Goal: Task Accomplishment & Management: Complete application form

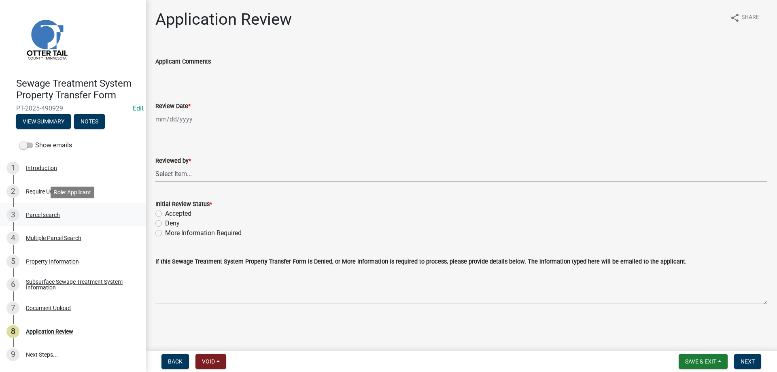
click at [38, 214] on div "Parcel search" at bounding box center [43, 215] width 34 height 6
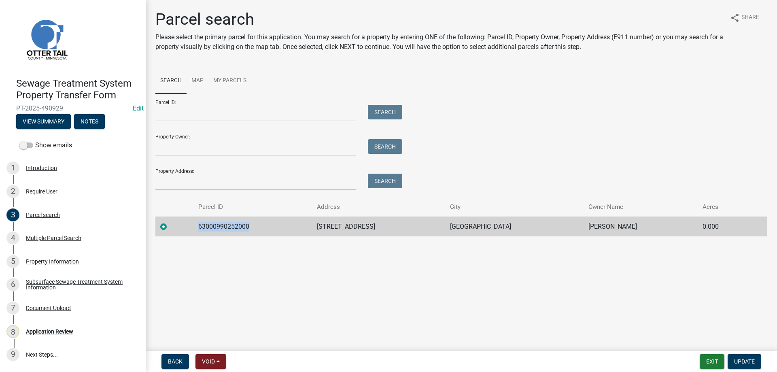
drag, startPoint x: 254, startPoint y: 226, endPoint x: 201, endPoint y: 229, distance: 52.7
click at [201, 229] on td "63000990252000" at bounding box center [252, 226] width 119 height 20
copy td "63000990252000"
click at [57, 260] on div "Property Information" at bounding box center [52, 261] width 53 height 6
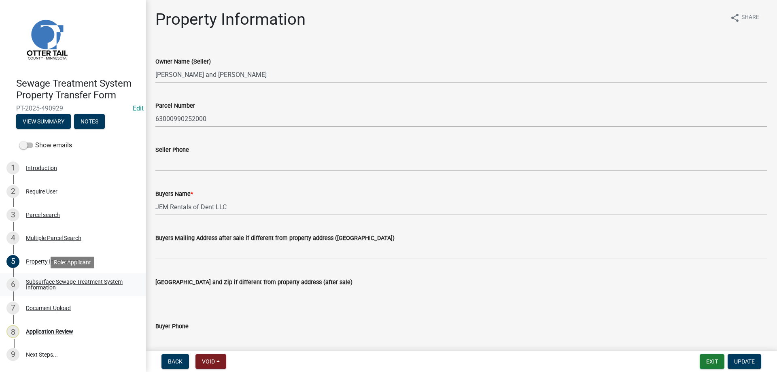
click at [51, 285] on div "Subsurface Sewage Treatment System Information" at bounding box center [79, 284] width 107 height 11
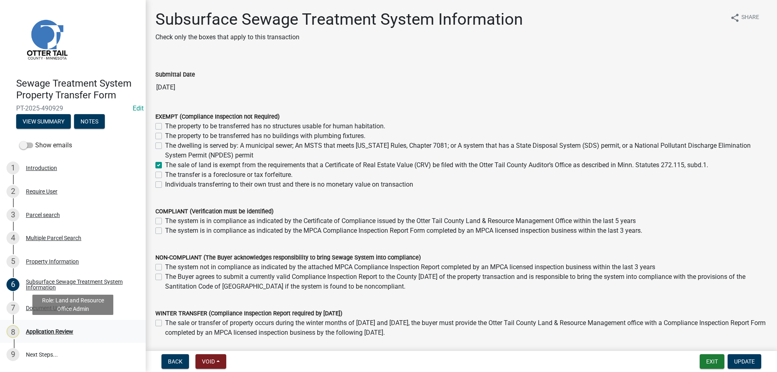
click at [41, 328] on div "Application Review" at bounding box center [49, 331] width 47 height 6
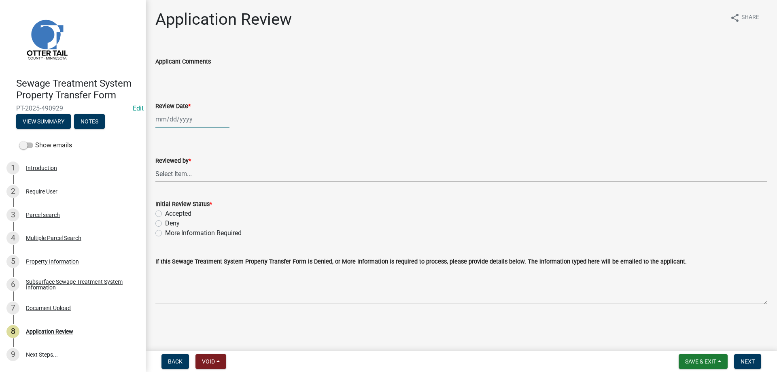
click at [169, 120] on input "Review Date *" at bounding box center [192, 119] width 74 height 17
select select "10"
select select "2025"
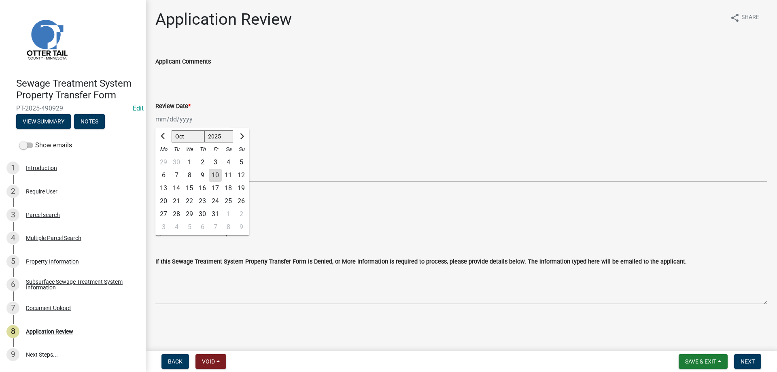
click at [212, 176] on div "10" at bounding box center [215, 175] width 13 height 13
type input "[DATE]"
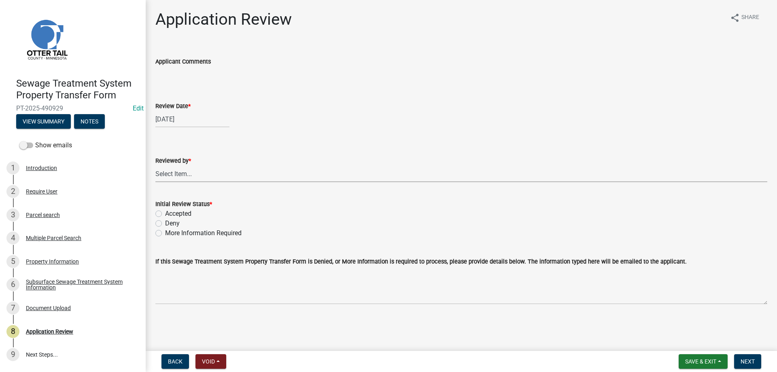
click at [155, 165] on select "Select Item... Alexis Newark Amy Busko Andrea Perales Brittany Tollefson Christ…" at bounding box center [461, 173] width 612 height 17
click option "Michelle Jevne" at bounding box center [0, 0] width 0 height 0
select select "b4c12476-3918-4c31-b34d-126d47b866fd"
click at [165, 214] on label "Accepted" at bounding box center [178, 214] width 26 height 10
click at [165, 214] on input "Accepted" at bounding box center [167, 211] width 5 height 5
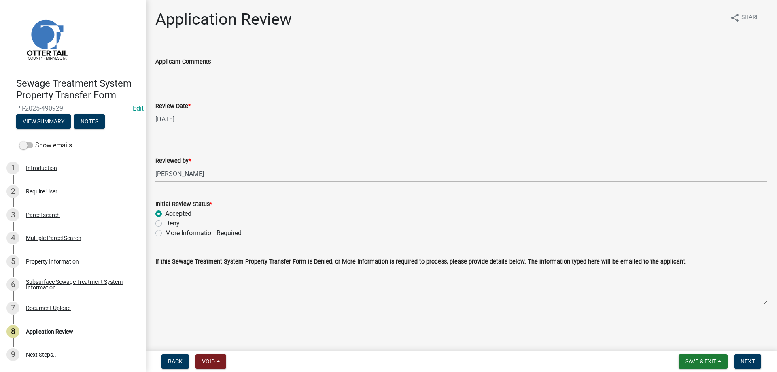
radio input "true"
click at [744, 357] on button "Next" at bounding box center [747, 361] width 27 height 15
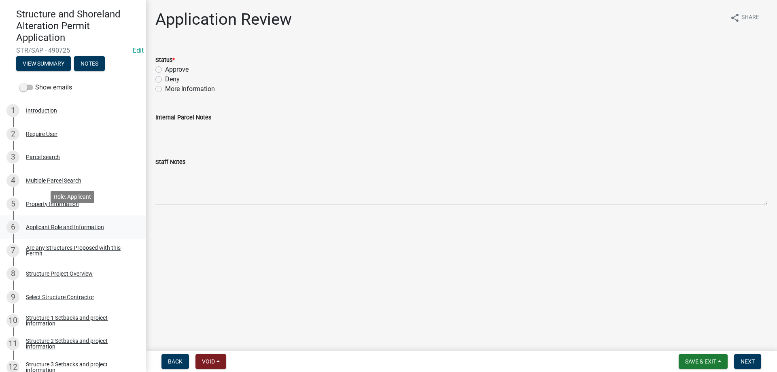
scroll to position [83, 0]
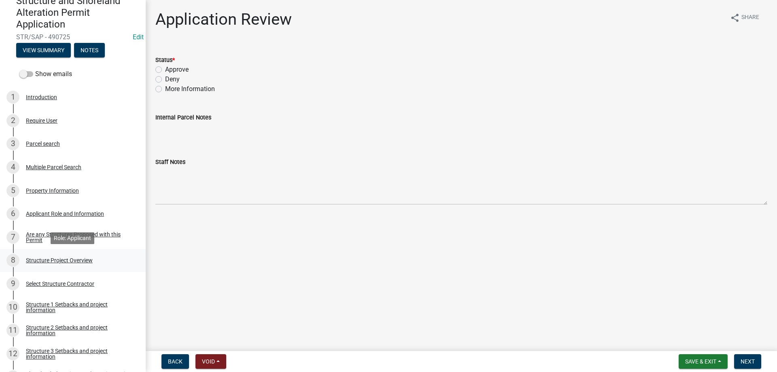
click at [74, 262] on div "Structure Project Overview" at bounding box center [59, 260] width 67 height 6
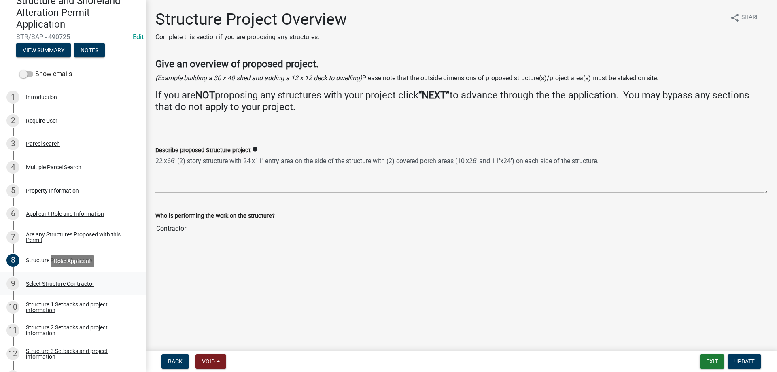
click at [39, 285] on div "Select Structure Contractor" at bounding box center [60, 284] width 68 height 6
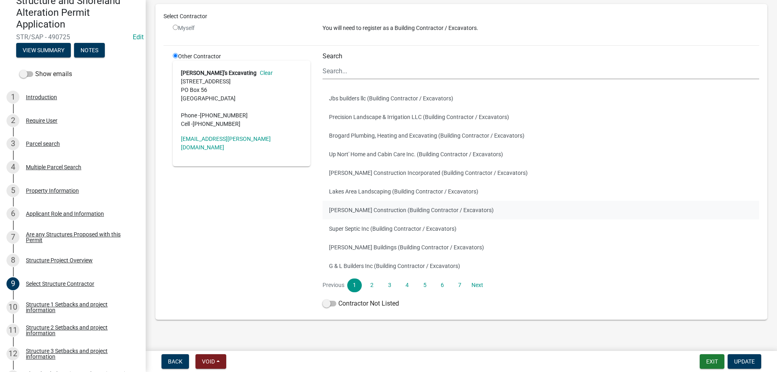
scroll to position [62, 0]
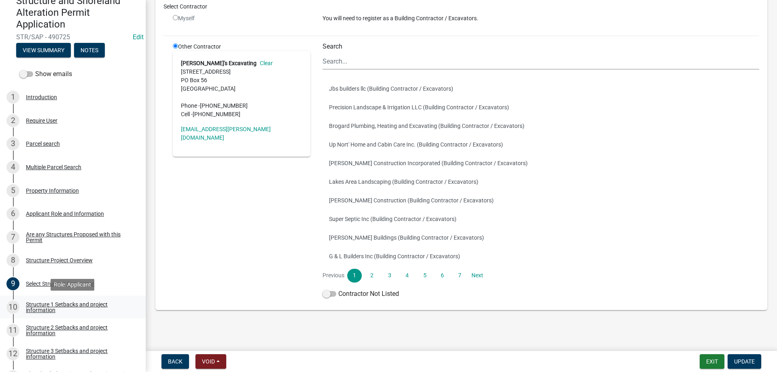
click at [41, 307] on div "Structure 1 Setbacks and project information" at bounding box center [79, 306] width 107 height 11
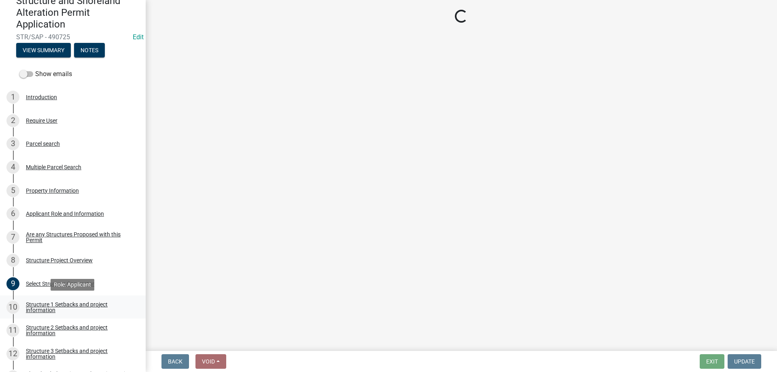
select select "c185e313-3403-4239-bd61-bb563c58a77a"
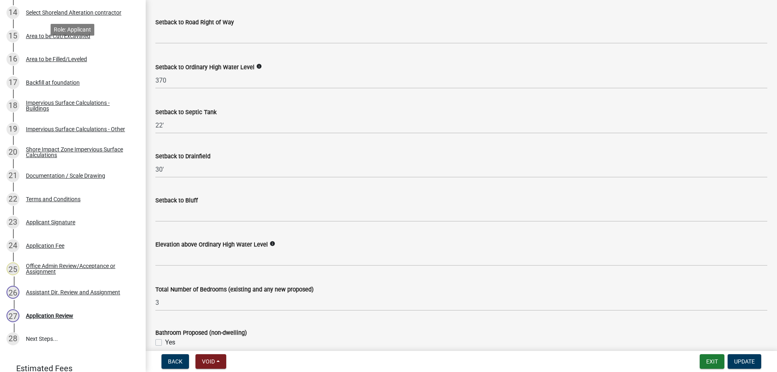
scroll to position [524, 0]
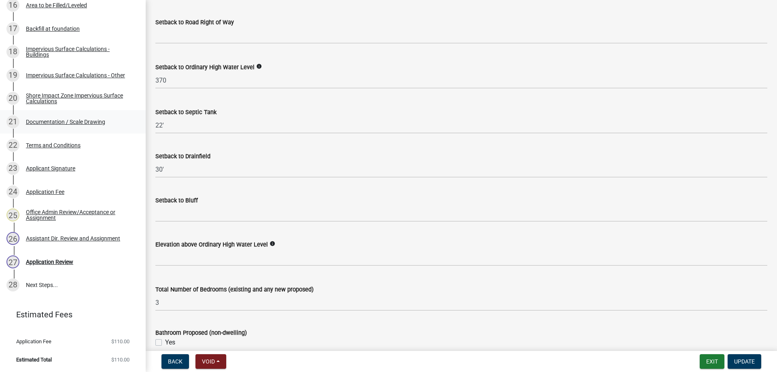
click at [54, 121] on div "Documentation / Scale Drawing" at bounding box center [65, 122] width 79 height 6
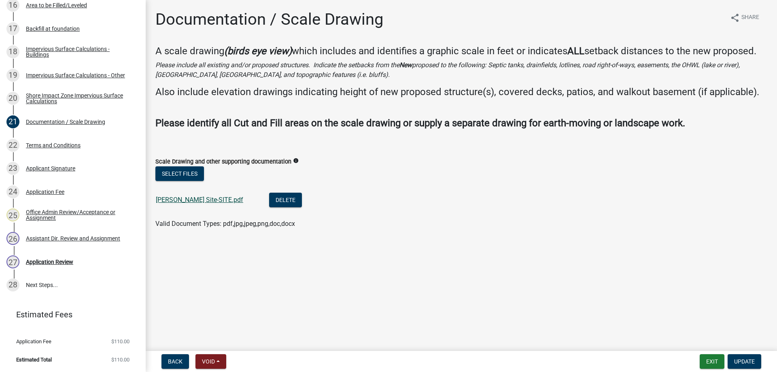
click at [179, 203] on link "[PERSON_NAME] Site-SITE.pdf" at bounding box center [199, 200] width 87 height 8
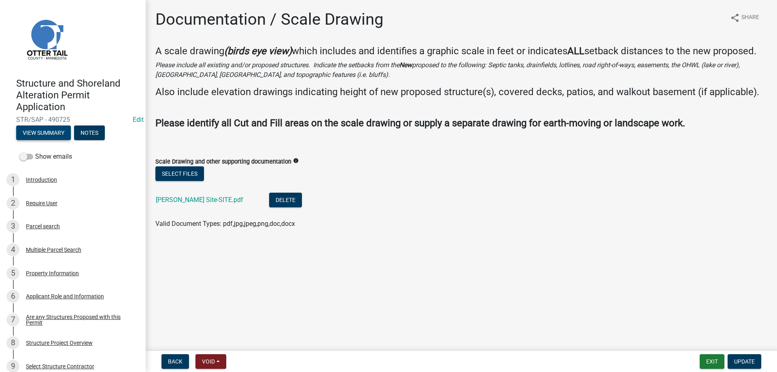
click at [46, 133] on button "View Summary" at bounding box center [43, 132] width 55 height 15
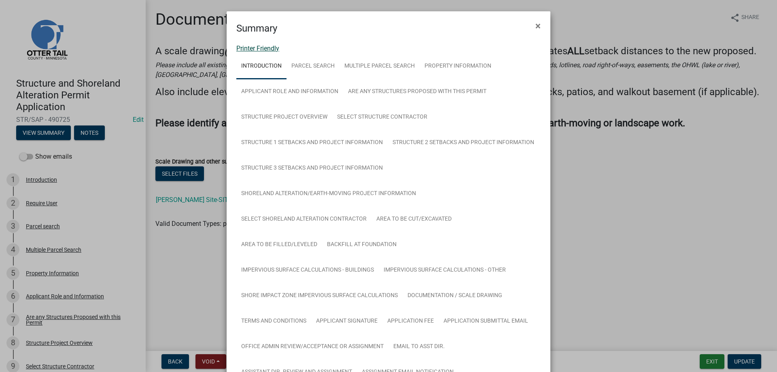
click at [263, 49] on link "Printer Friendly" at bounding box center [257, 48] width 43 height 8
click at [538, 26] on span "×" at bounding box center [537, 25] width 5 height 11
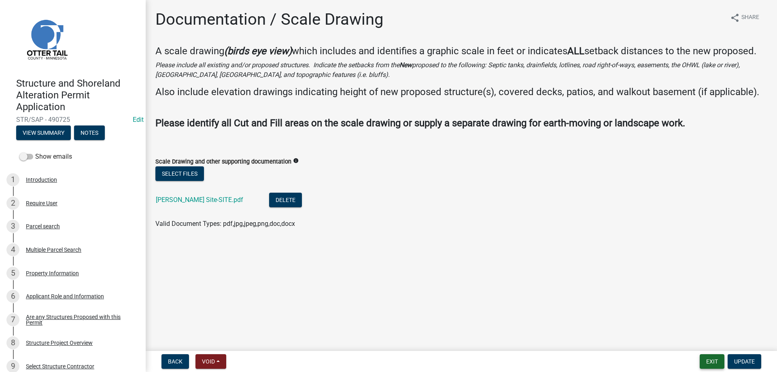
click at [716, 360] on button "Exit" at bounding box center [711, 361] width 25 height 15
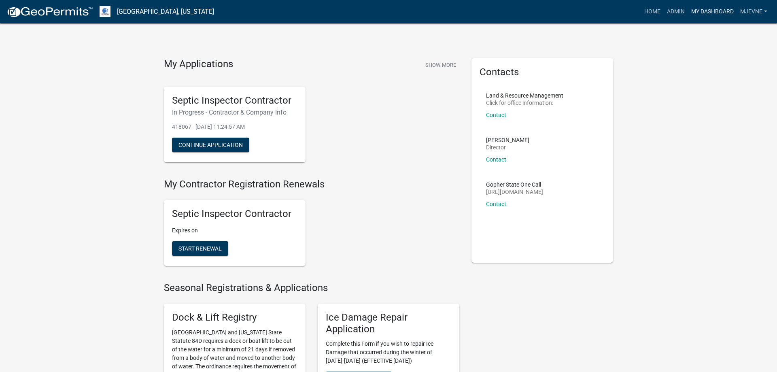
click at [719, 10] on link "My Dashboard" at bounding box center [712, 11] width 49 height 15
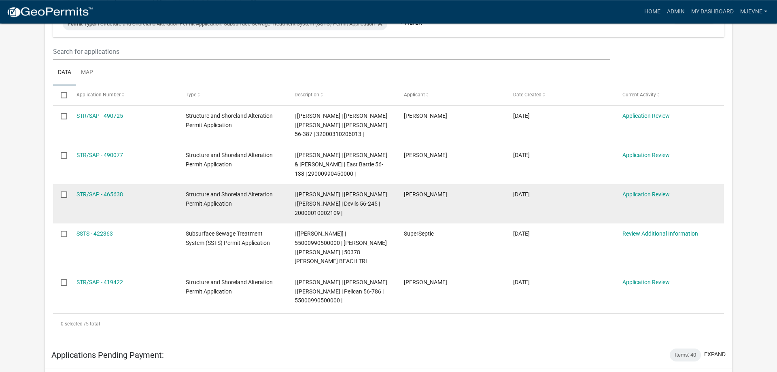
scroll to position [165, 0]
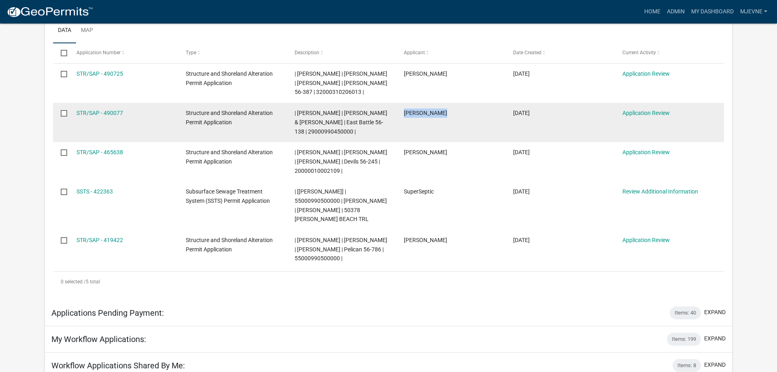
drag, startPoint x: 444, startPoint y: 112, endPoint x: 403, endPoint y: 114, distance: 40.5
click at [403, 114] on datatable-body-cell "Jess Grondahl" at bounding box center [450, 122] width 109 height 39
copy span "Jess Grondahl"
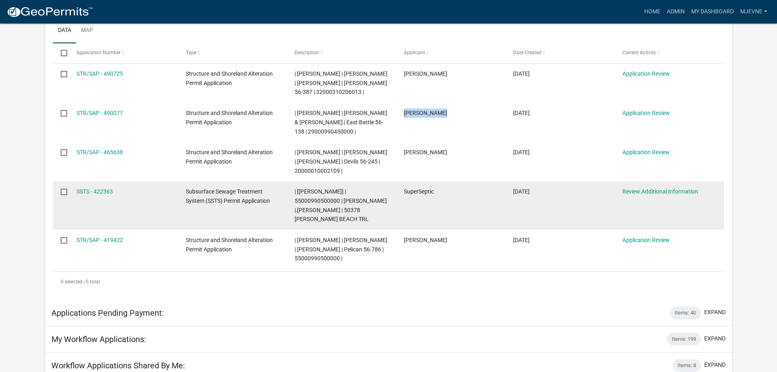
scroll to position [0, 0]
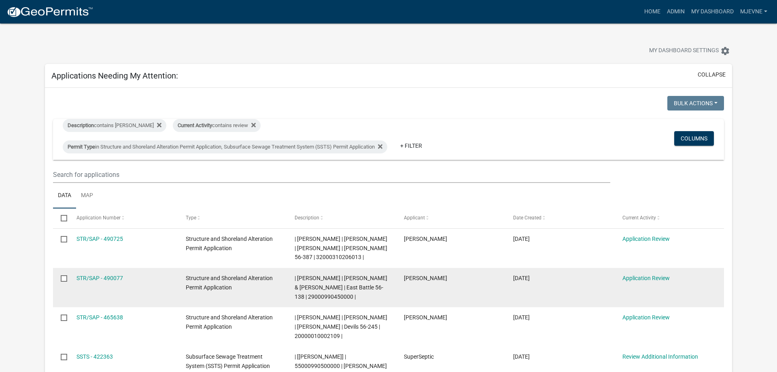
click at [487, 286] on datatable-body-cell "Jess Grondahl" at bounding box center [450, 287] width 109 height 39
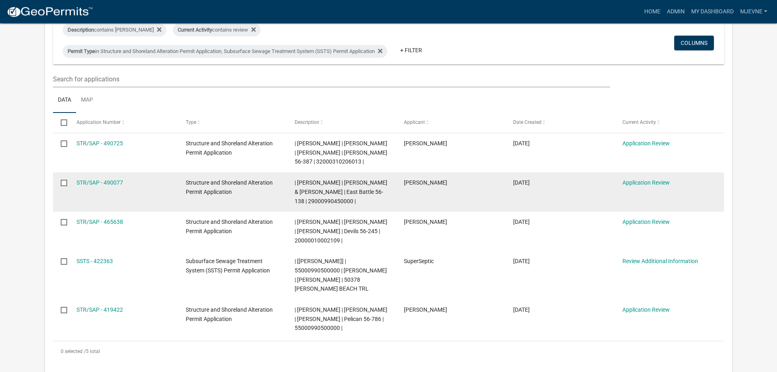
scroll to position [124, 0]
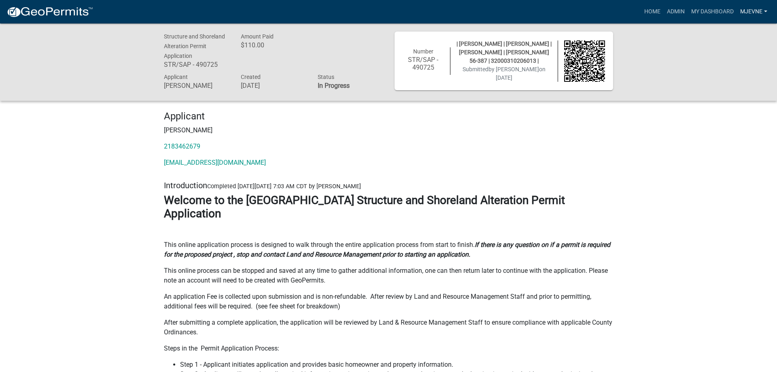
click at [752, 10] on link "MJevne" at bounding box center [754, 11] width 34 height 15
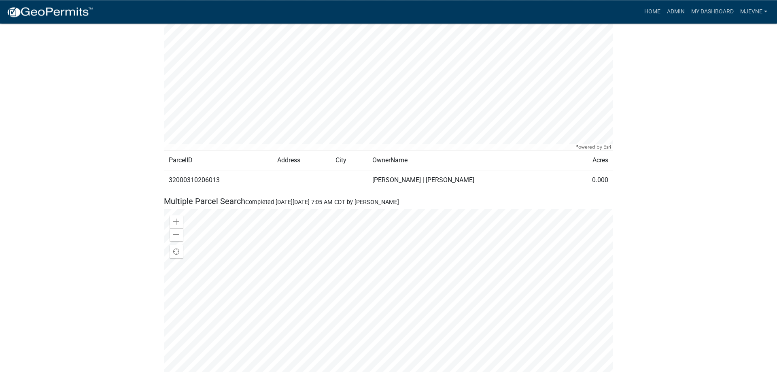
scroll to position [701, 0]
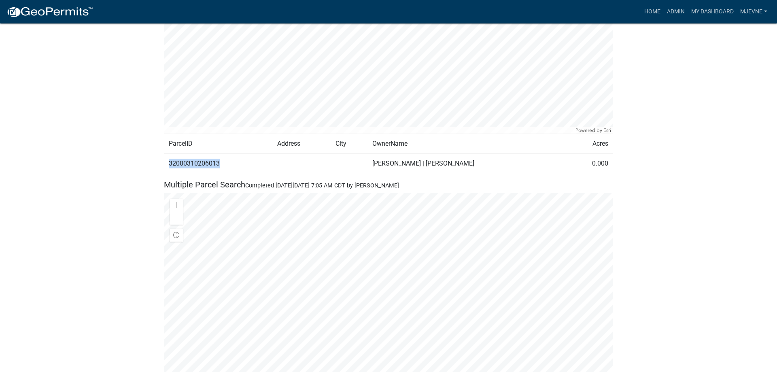
drag, startPoint x: 222, startPoint y: 163, endPoint x: 160, endPoint y: 161, distance: 62.3
copy td "32000310206013"
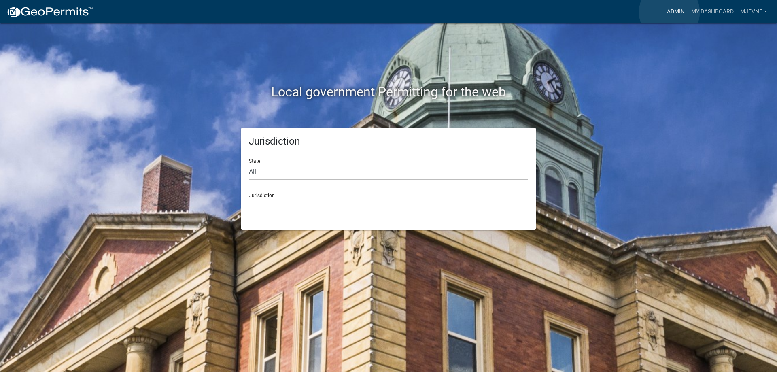
click at [669, 12] on link "Admin" at bounding box center [675, 11] width 24 height 15
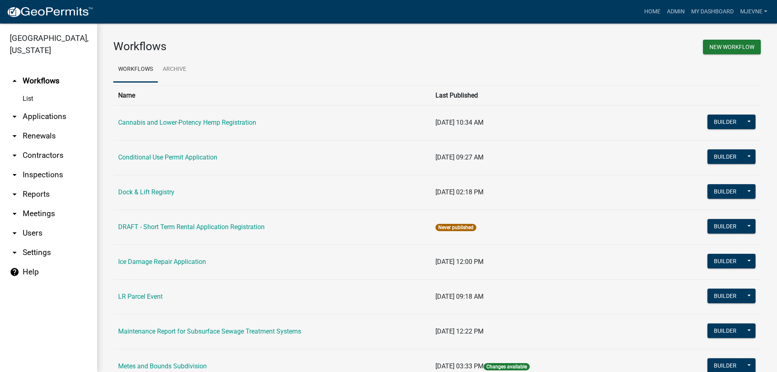
click at [54, 116] on link "arrow_drop_down Applications" at bounding box center [48, 116] width 97 height 19
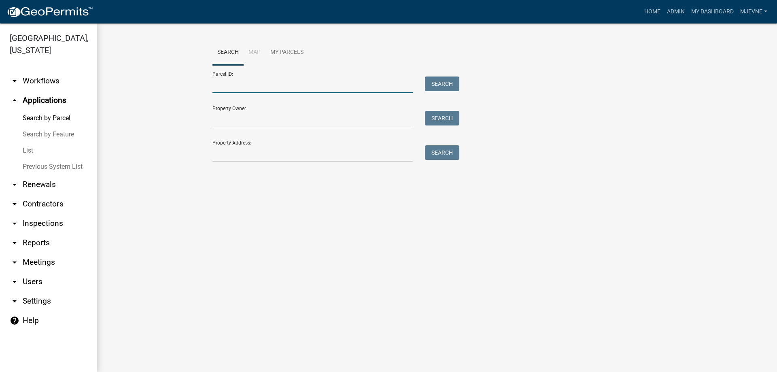
click at [233, 83] on input "Parcel ID:" at bounding box center [312, 84] width 200 height 17
paste input "32000310206013"
type input "32000310206013"
click at [446, 86] on button "Search" at bounding box center [442, 83] width 34 height 15
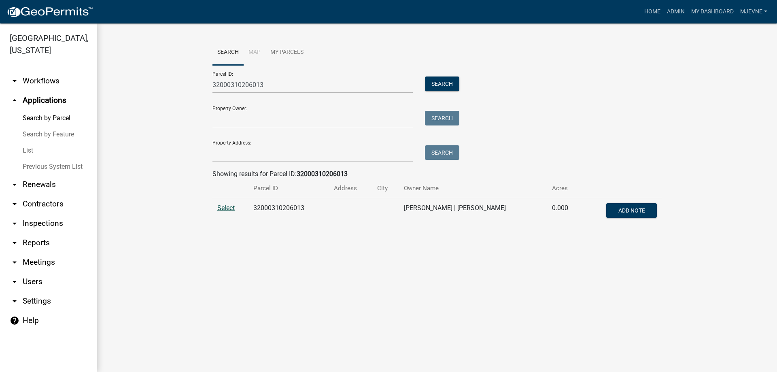
click at [226, 208] on span "Select" at bounding box center [225, 208] width 17 height 8
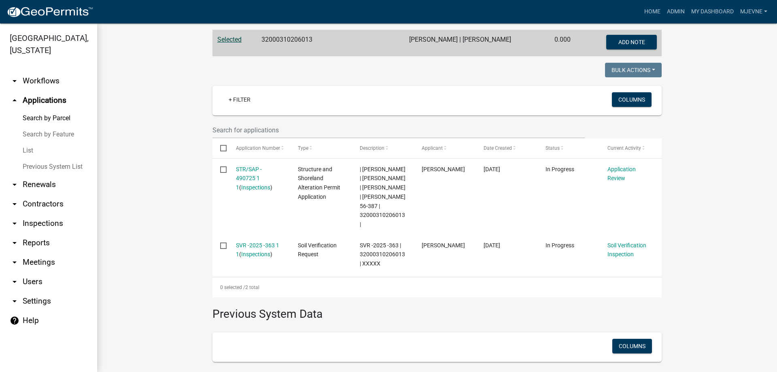
scroll to position [184, 0]
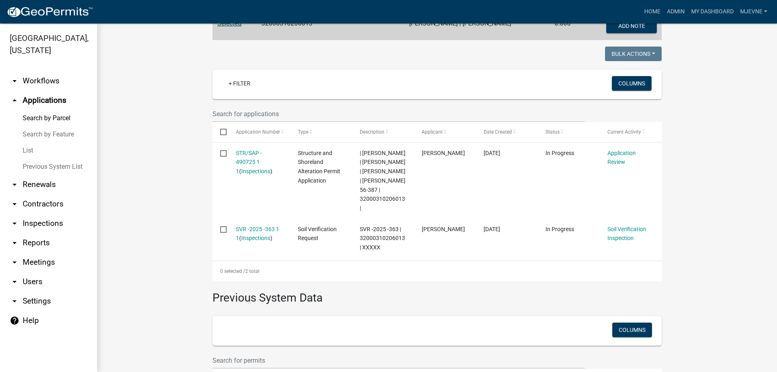
click at [160, 157] on wm-workflow-application-search-view "Search Map My Parcels Parcel ID: 32000310206013 Search Property Owner: Search P…" at bounding box center [436, 142] width 647 height 574
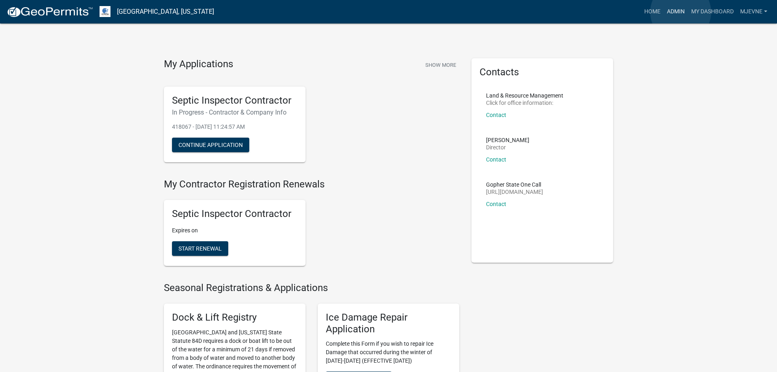
click at [680, 12] on link "Admin" at bounding box center [675, 11] width 24 height 15
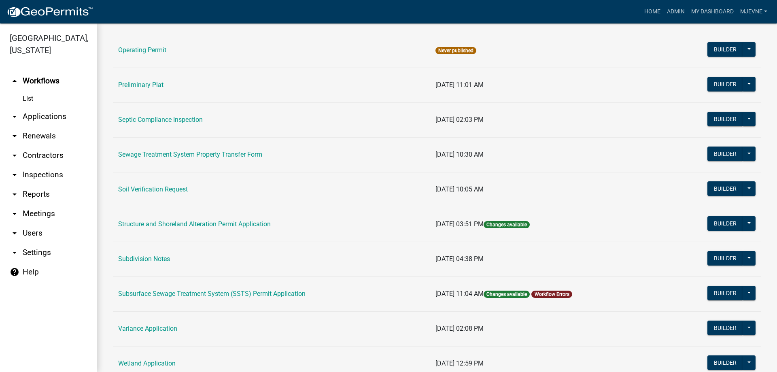
scroll to position [452, 0]
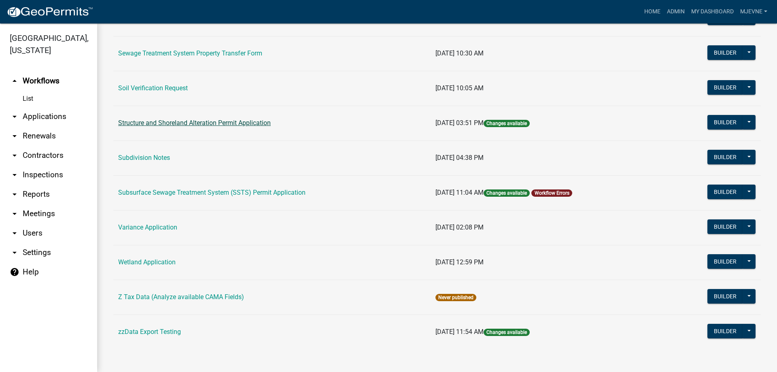
click at [201, 123] on link "Structure and Shoreland Alteration Permit Application" at bounding box center [194, 123] width 152 height 8
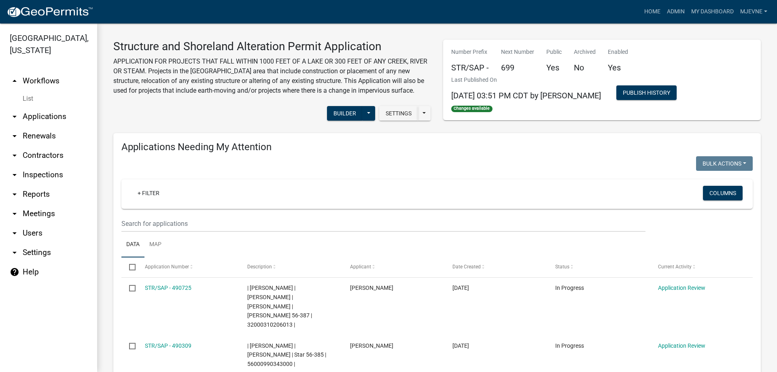
select select "1: 25"
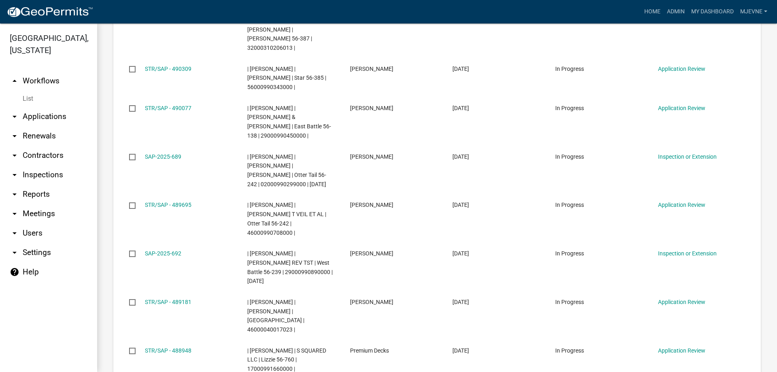
scroll to position [646, 0]
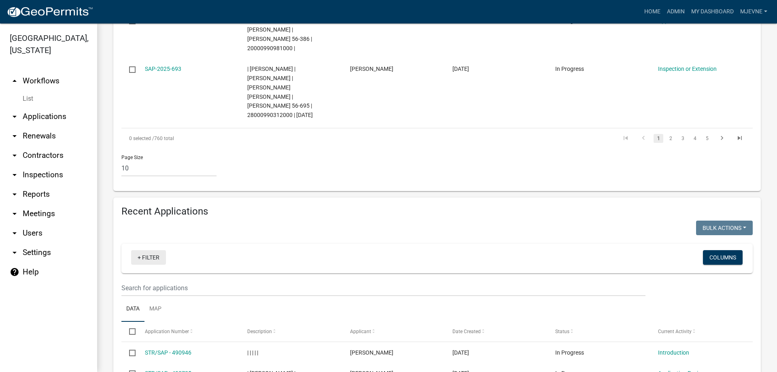
click at [156, 250] on link "+ Filter" at bounding box center [148, 257] width 35 height 15
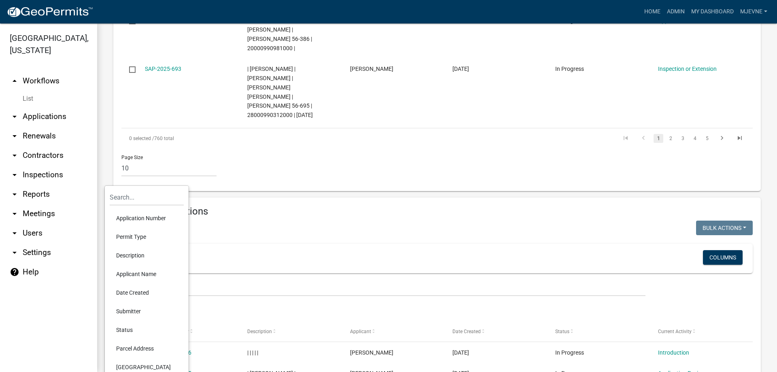
click at [132, 255] on li "Description" at bounding box center [147, 255] width 74 height 19
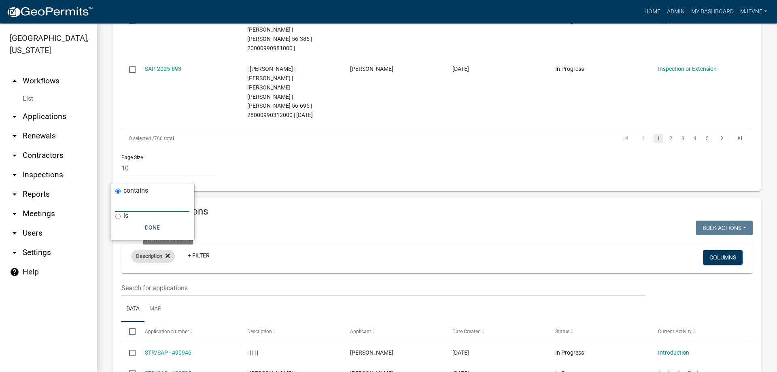
click at [170, 253] on icon at bounding box center [167, 255] width 4 height 4
click at [151, 250] on link "+ Filter" at bounding box center [148, 257] width 35 height 15
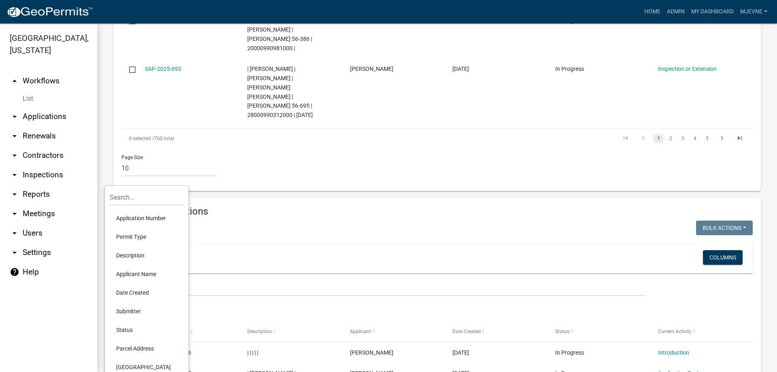
click at [131, 273] on li "Applicant Name" at bounding box center [147, 274] width 74 height 19
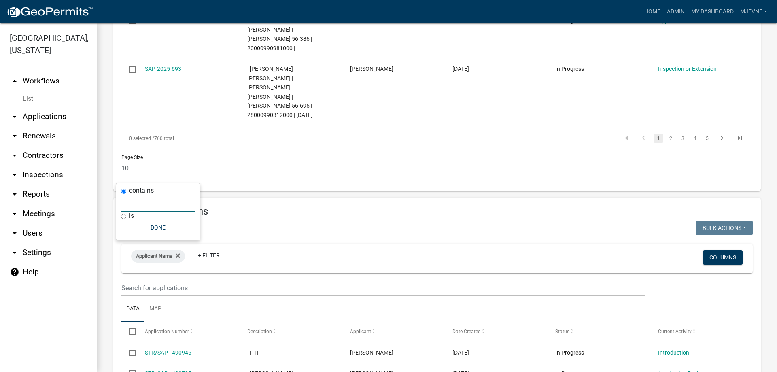
paste input "Jess Grondahl"
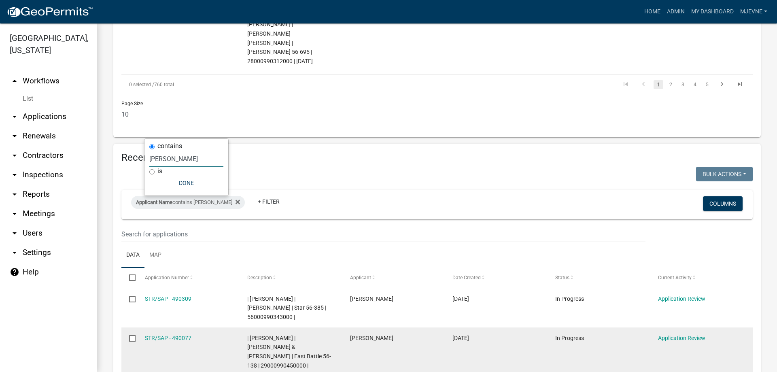
scroll to position [707, 0]
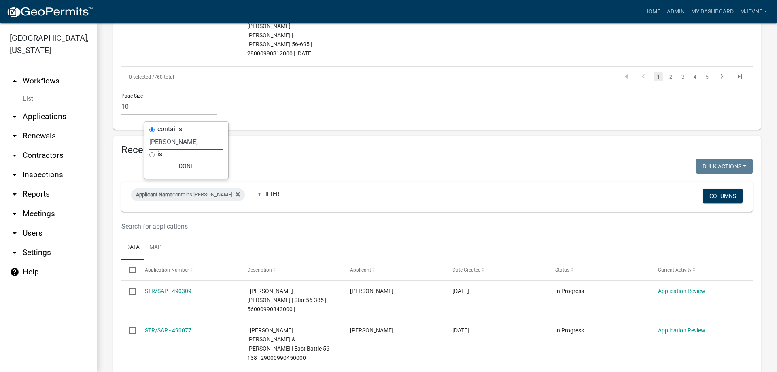
type input "Jess Grondahl"
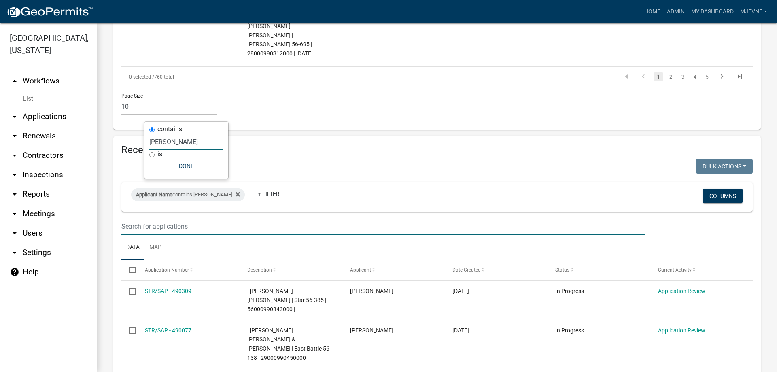
click at [312, 218] on input "text" at bounding box center [383, 226] width 524 height 17
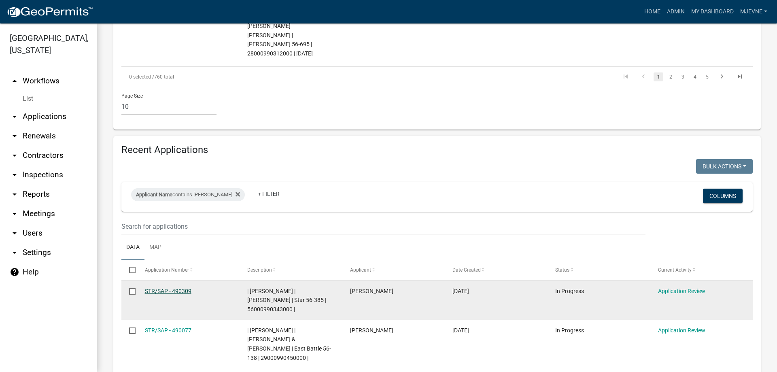
click at [159, 288] on link "STR/SAP - 490309" at bounding box center [168, 291] width 47 height 6
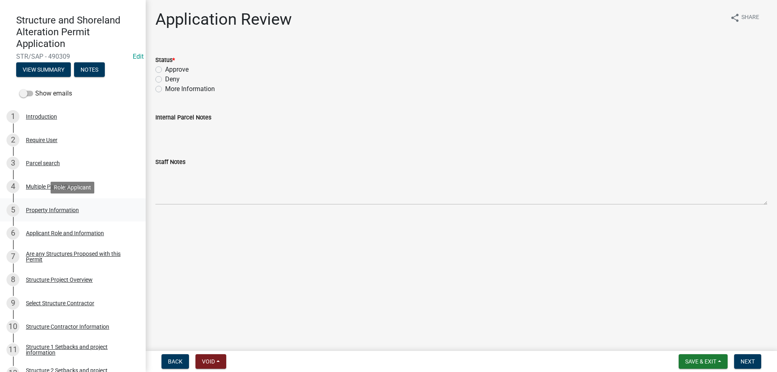
scroll to position [83, 0]
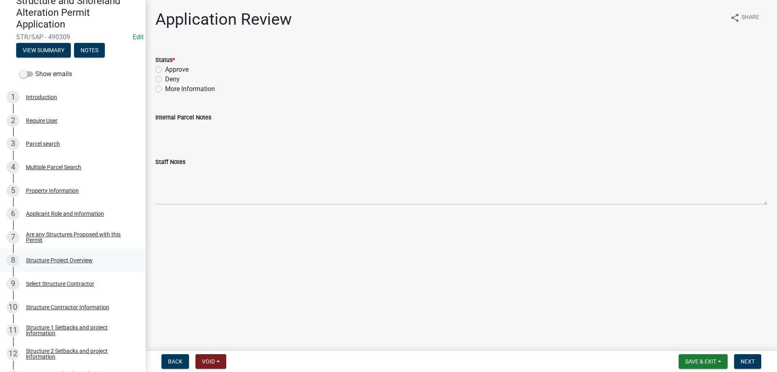
click at [58, 260] on div "Structure Project Overview" at bounding box center [59, 260] width 67 height 6
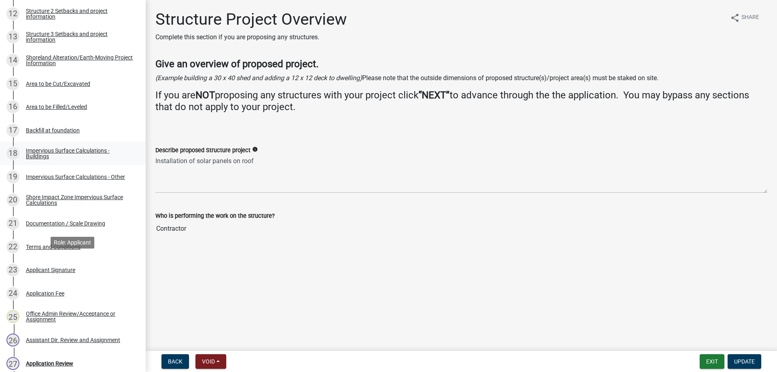
scroll to position [454, 0]
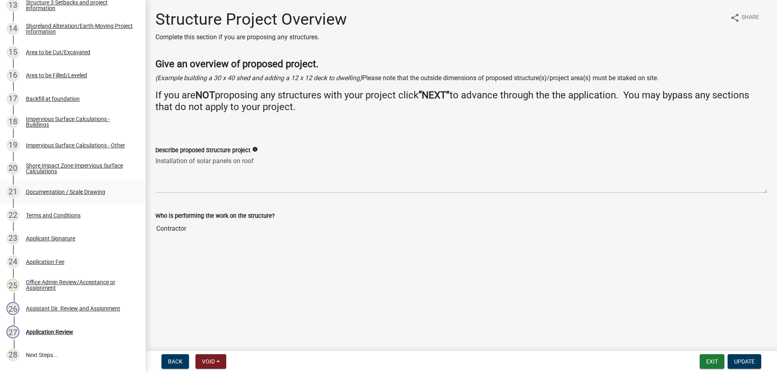
click at [45, 193] on div "Documentation / Scale Drawing" at bounding box center [65, 192] width 79 height 6
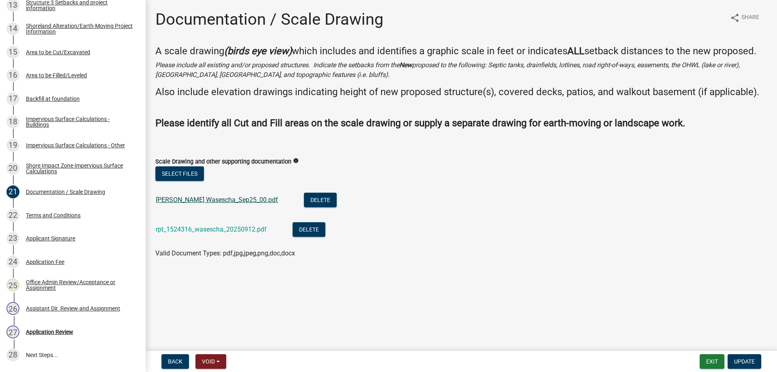
click at [190, 203] on link "Anna Wasescha_Sep25_00.pdf" at bounding box center [217, 200] width 122 height 8
click at [202, 233] on link "rpt_1524316_wasescha_20250912.pdf" at bounding box center [211, 229] width 111 height 8
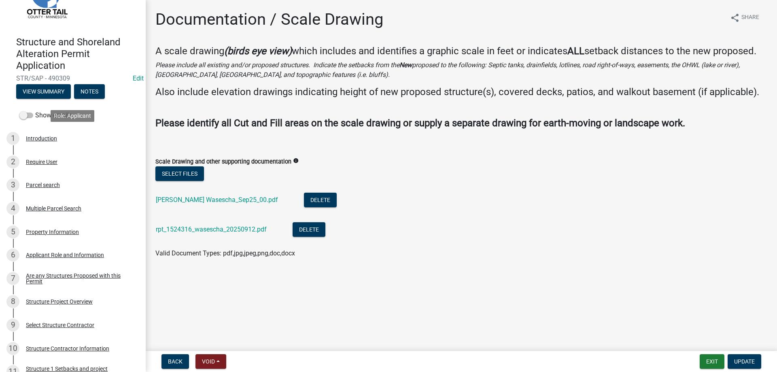
scroll to position [0, 0]
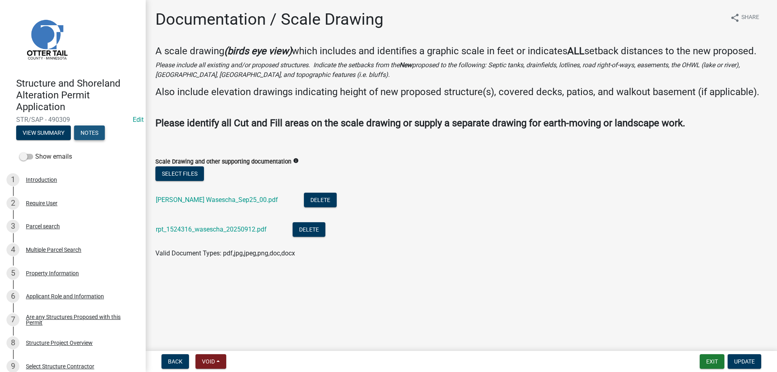
click at [102, 134] on button "Notes" at bounding box center [89, 132] width 31 height 15
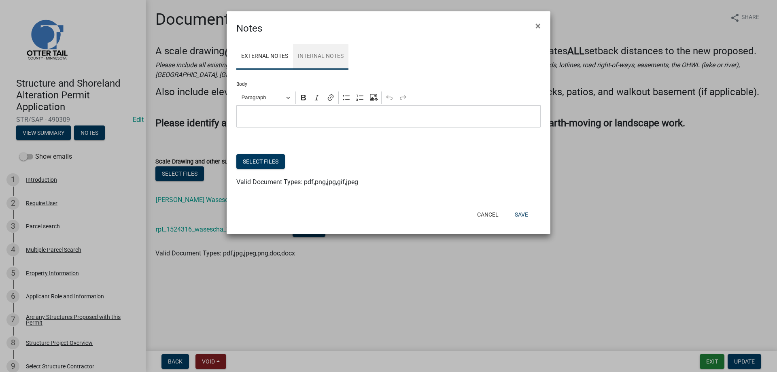
click at [323, 52] on link "Internal Notes" at bounding box center [320, 57] width 55 height 26
click at [491, 216] on button "Cancel" at bounding box center [487, 214] width 34 height 15
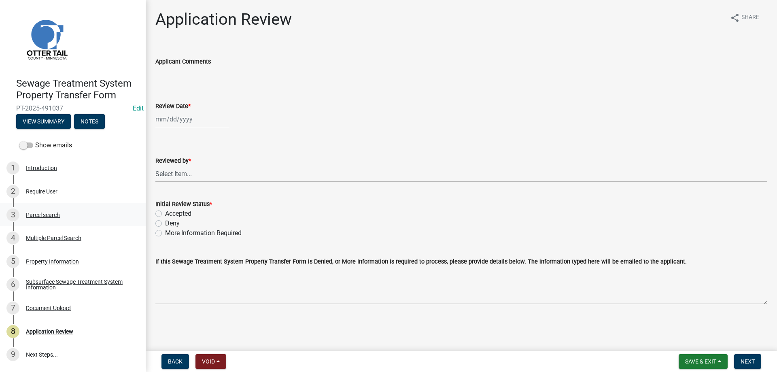
click at [53, 214] on div "Parcel search" at bounding box center [43, 215] width 34 height 6
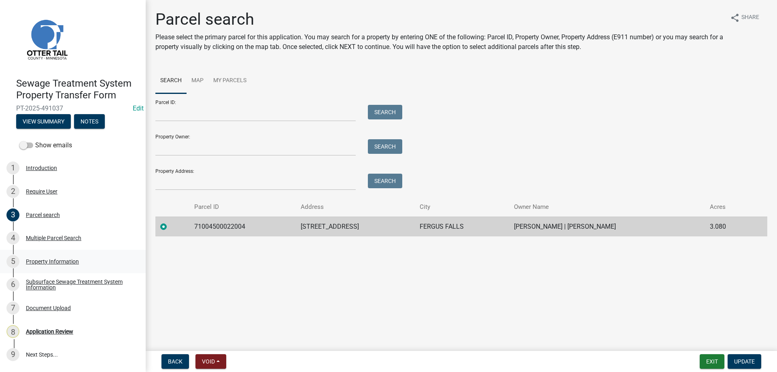
click at [43, 260] on div "Property Information" at bounding box center [52, 261] width 53 height 6
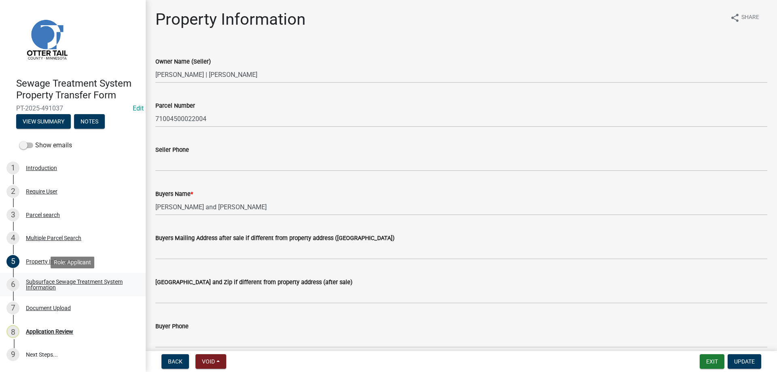
click at [40, 284] on div "Subsurface Sewage Treatment System Information" at bounding box center [79, 284] width 107 height 11
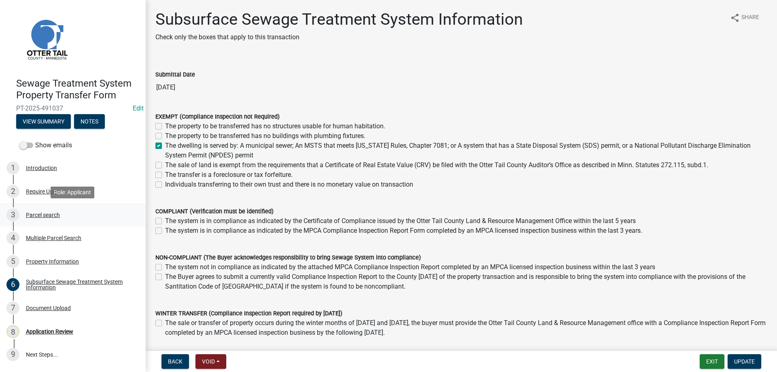
click at [35, 215] on div "Parcel search" at bounding box center [43, 215] width 34 height 6
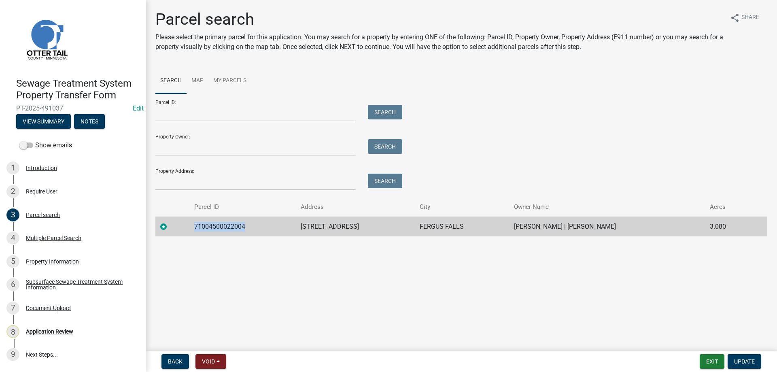
drag, startPoint x: 247, startPoint y: 225, endPoint x: 193, endPoint y: 225, distance: 54.2
click at [193, 225] on td "71004500022004" at bounding box center [242, 226] width 106 height 20
copy td "71004500022004"
click at [277, 296] on main "Parcel search Please select the primary parcel for this application. You may se…" at bounding box center [461, 173] width 631 height 347
click at [38, 310] on div "Document Upload" at bounding box center [48, 308] width 45 height 6
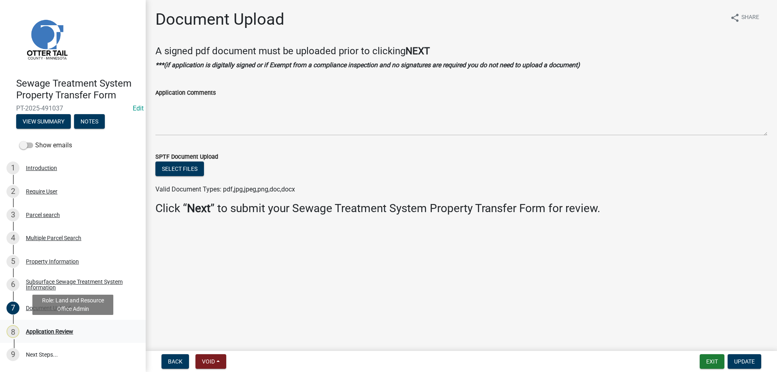
click at [47, 330] on div "Application Review" at bounding box center [49, 331] width 47 height 6
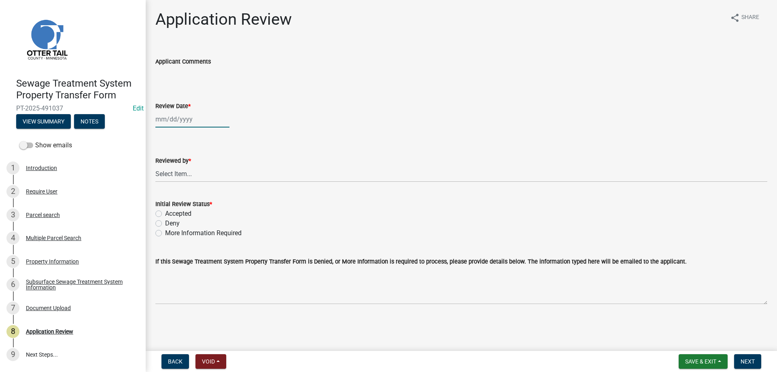
click at [172, 121] on input "Review Date *" at bounding box center [192, 119] width 74 height 17
select select "10"
select select "2025"
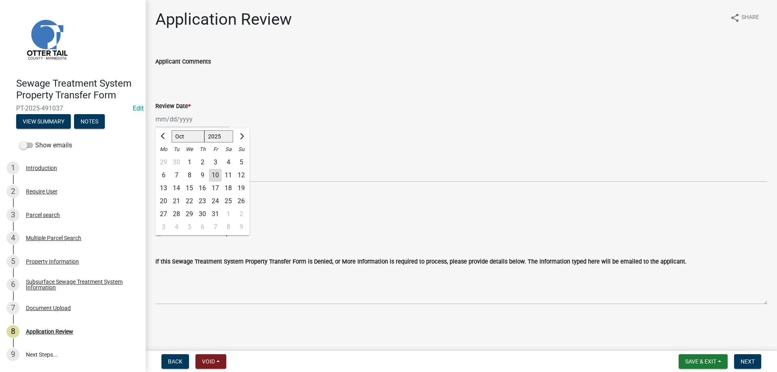
click at [216, 174] on div "10" at bounding box center [215, 175] width 13 height 13
type input "[DATE]"
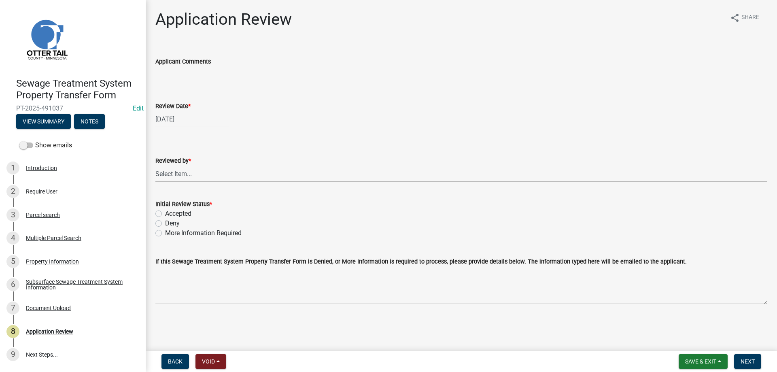
click at [155, 165] on select "Select Item... [PERSON_NAME] [PERSON_NAME] [PERSON_NAME] [PERSON_NAME] [PERSON_…" at bounding box center [461, 173] width 612 height 17
click option "[PERSON_NAME]" at bounding box center [0, 0] width 0 height 0
select select "b4c12476-3918-4c31-b34d-126d47b866fd"
click at [165, 214] on label "Accepted" at bounding box center [178, 214] width 26 height 10
click at [165, 214] on input "Accepted" at bounding box center [167, 211] width 5 height 5
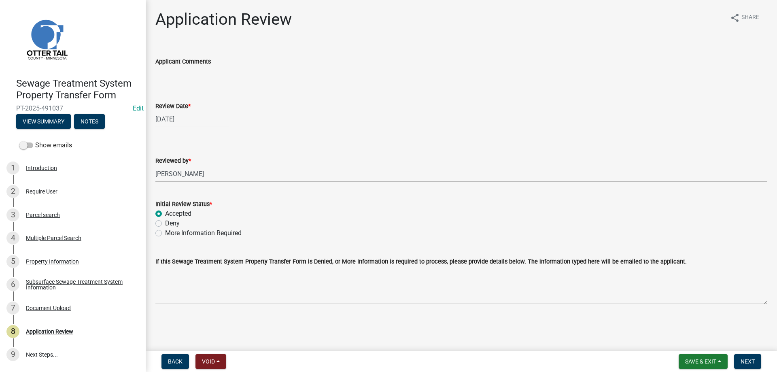
radio input "true"
click at [754, 363] on span "Next" at bounding box center [747, 361] width 14 height 6
click at [36, 213] on div "Parcel search" at bounding box center [43, 215] width 34 height 6
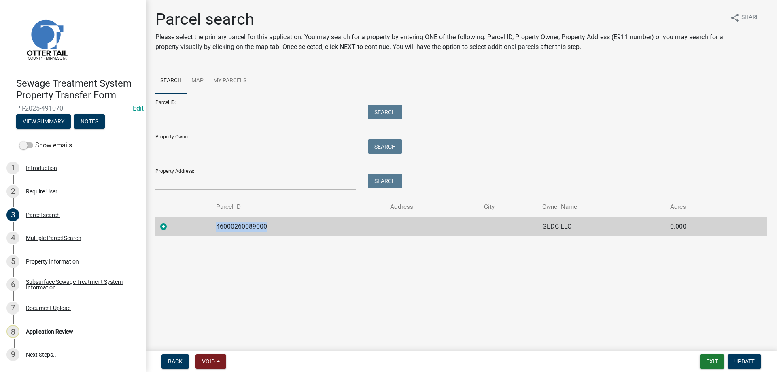
drag, startPoint x: 268, startPoint y: 226, endPoint x: 215, endPoint y: 228, distance: 52.6
click at [215, 228] on td "46000260089000" at bounding box center [298, 226] width 174 height 20
copy td "46000260089000"
click at [37, 237] on div "Multiple Parcel Search" at bounding box center [53, 238] width 55 height 6
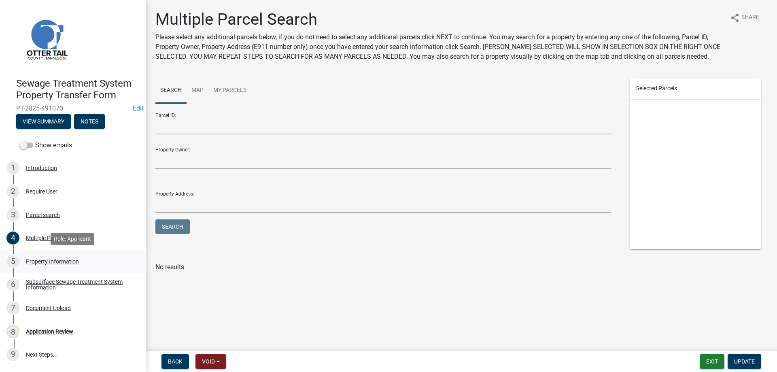
click at [40, 260] on div "Property Information" at bounding box center [52, 261] width 53 height 6
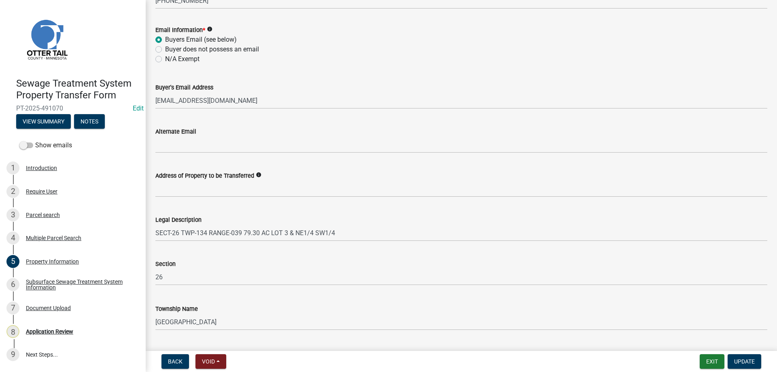
scroll to position [359, 0]
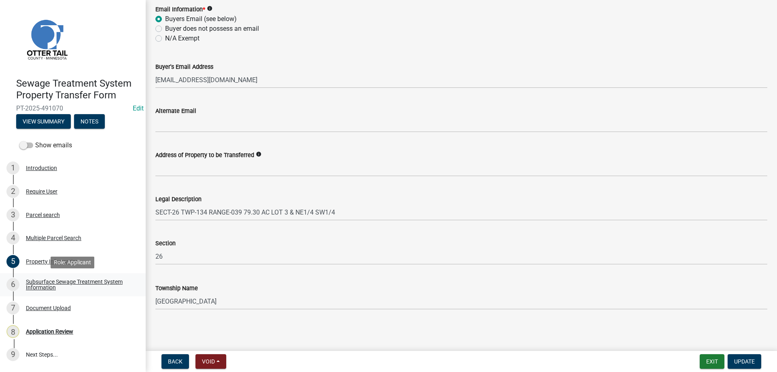
click at [34, 282] on div "Subsurface Sewage Treatment System Information" at bounding box center [79, 284] width 107 height 11
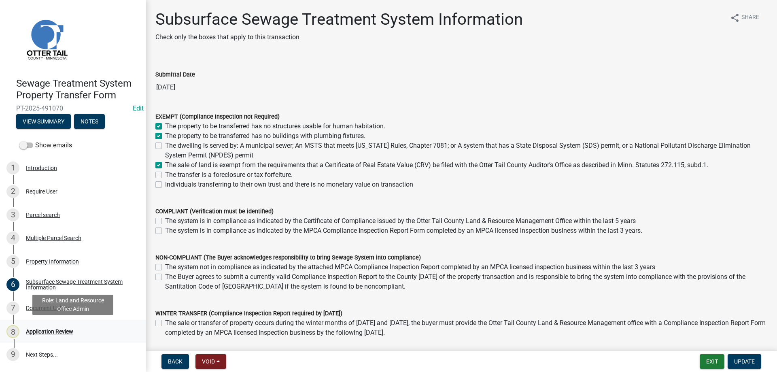
click at [38, 329] on div "Application Review" at bounding box center [49, 331] width 47 height 6
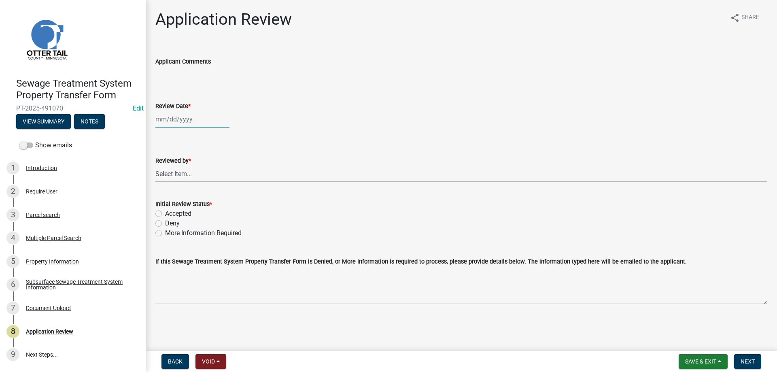
click at [175, 119] on input "Review Date *" at bounding box center [192, 119] width 74 height 17
select select "10"
select select "2025"
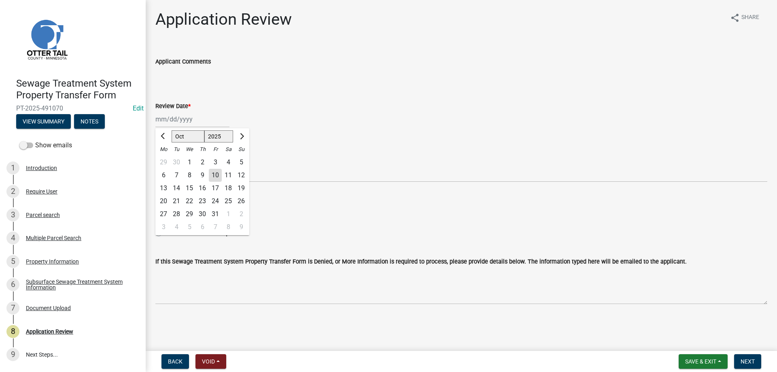
click at [218, 174] on div "10" at bounding box center [215, 175] width 13 height 13
type input "[DATE]"
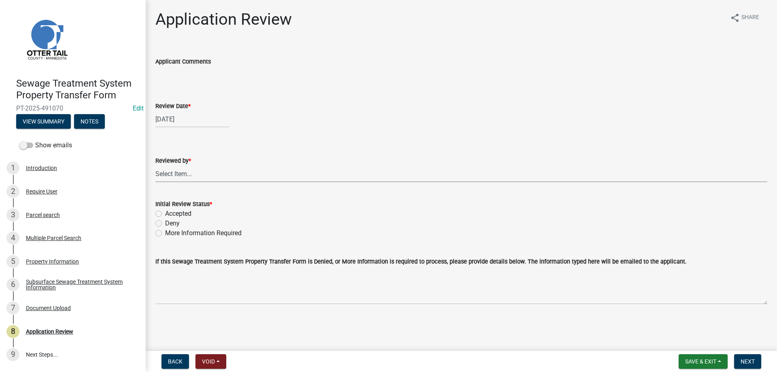
click at [155, 165] on select "Select Item... [PERSON_NAME] [PERSON_NAME] [PERSON_NAME] [PERSON_NAME] [PERSON_…" at bounding box center [461, 173] width 612 height 17
click option "[PERSON_NAME]" at bounding box center [0, 0] width 0 height 0
select select "b4c12476-3918-4c31-b34d-126d47b866fd"
click at [165, 215] on label "Accepted" at bounding box center [178, 214] width 26 height 10
click at [165, 214] on input "Accepted" at bounding box center [167, 211] width 5 height 5
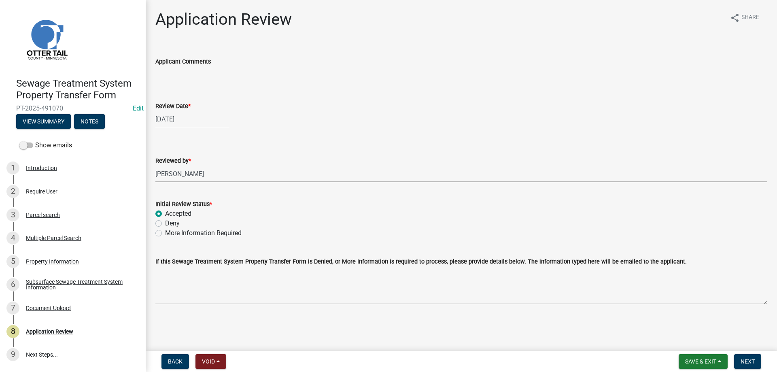
radio input "true"
click at [738, 364] on button "Next" at bounding box center [747, 361] width 27 height 15
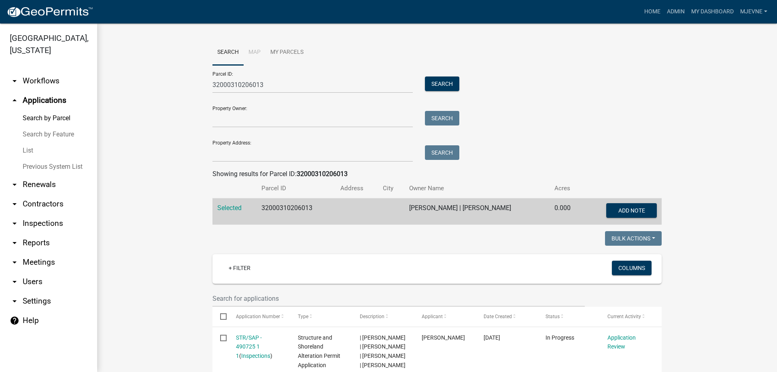
click at [44, 79] on link "arrow_drop_down Workflows" at bounding box center [48, 80] width 97 height 19
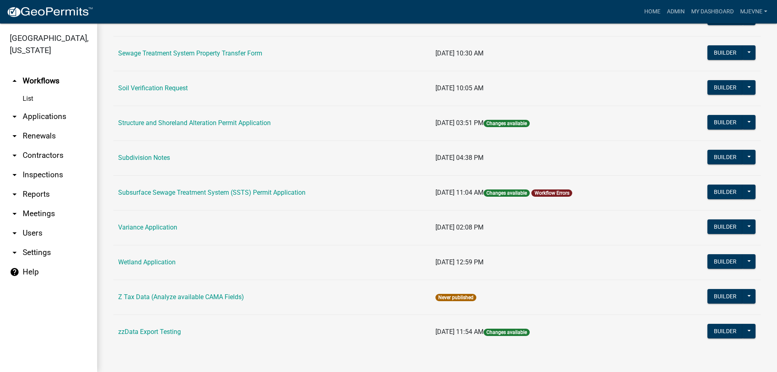
scroll to position [406, 0]
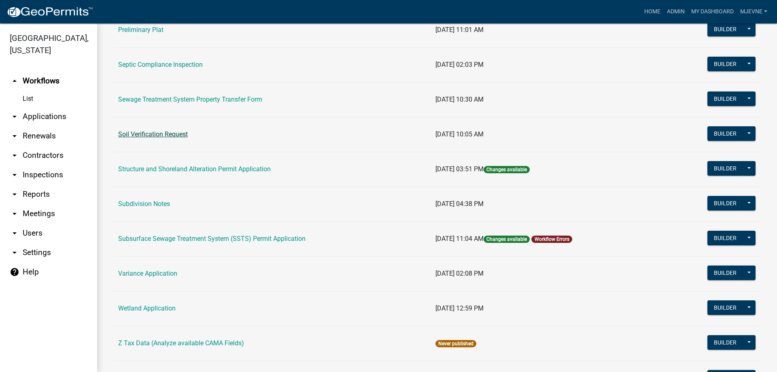
click at [138, 134] on link "Soil Verification Request" at bounding box center [153, 134] width 70 height 8
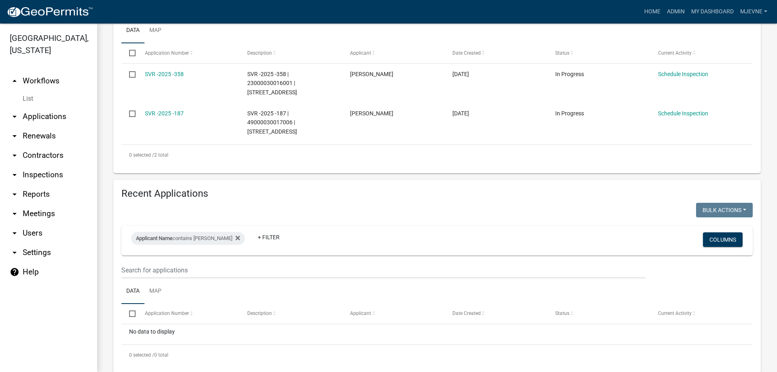
scroll to position [222, 0]
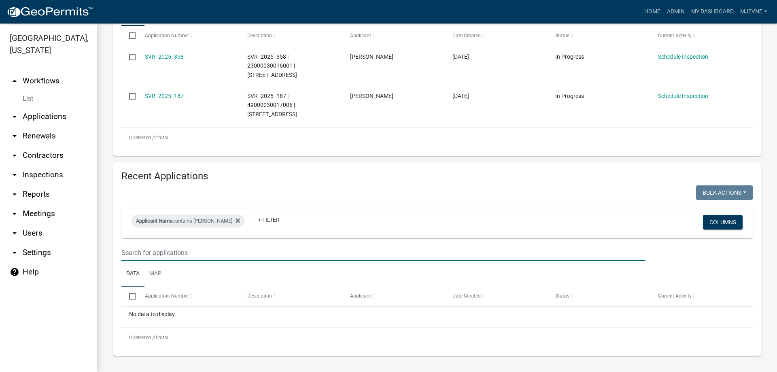
click at [156, 250] on input "text" at bounding box center [383, 252] width 524 height 17
type input "337"
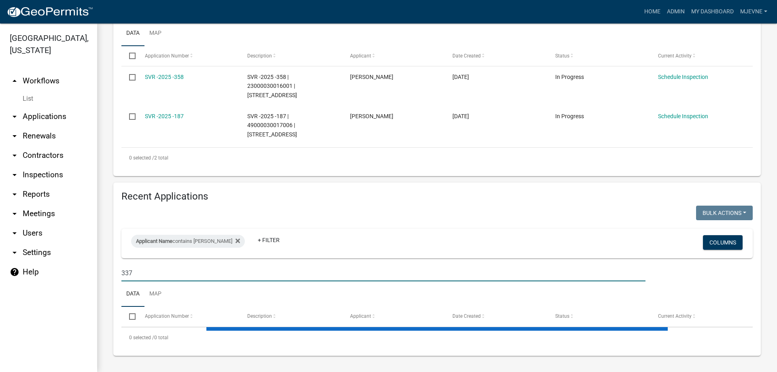
scroll to position [201, 0]
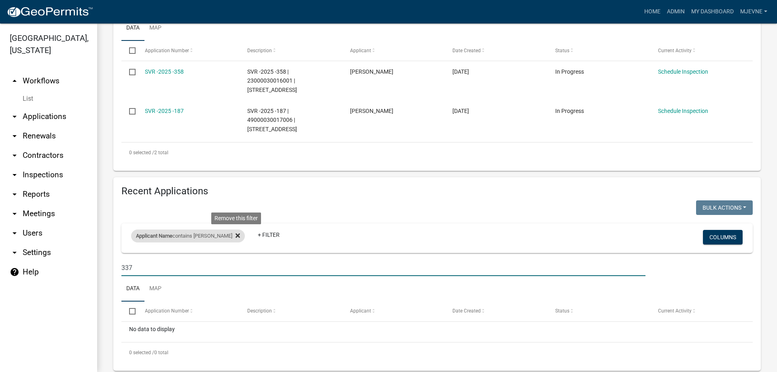
click at [237, 237] on icon at bounding box center [237, 235] width 4 height 4
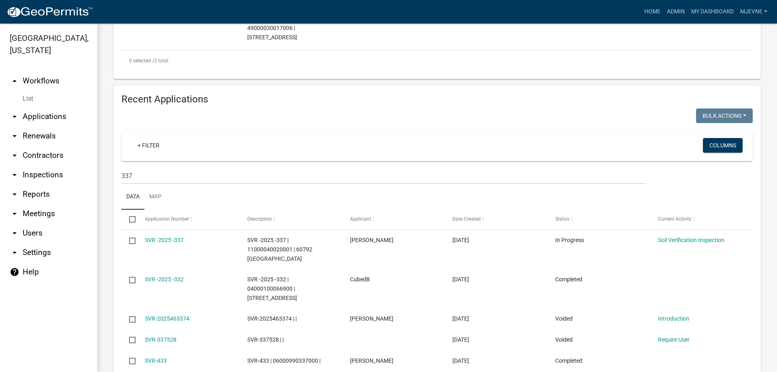
scroll to position [294, 0]
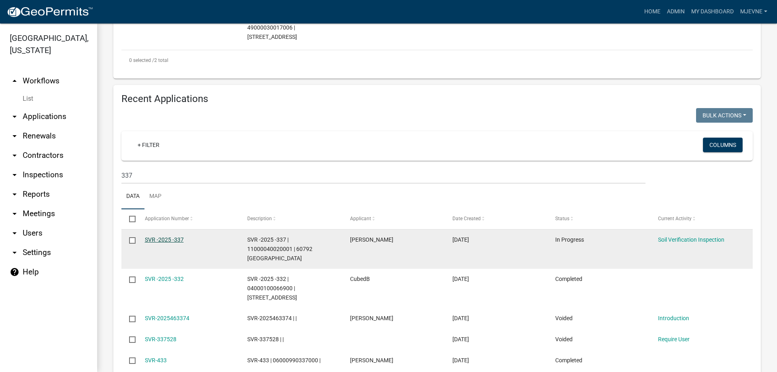
click at [162, 243] on link "SVR -2025 -337" at bounding box center [164, 239] width 39 height 6
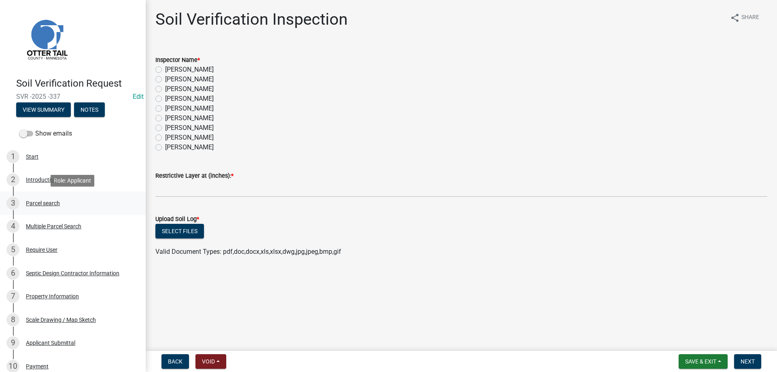
click at [36, 203] on div "Parcel search" at bounding box center [43, 203] width 34 height 6
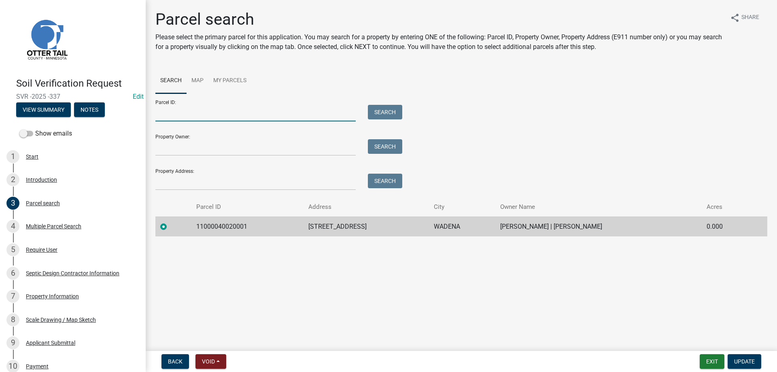
click at [182, 115] on input "Parcel ID:" at bounding box center [255, 113] width 200 height 17
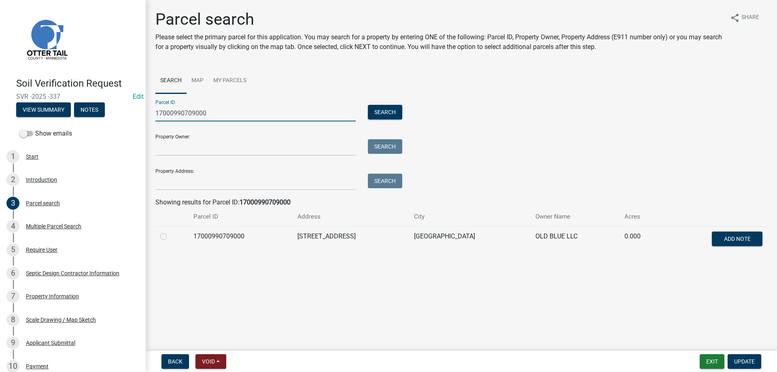
type input "17000990709000"
click at [170, 231] on label at bounding box center [170, 231] width 0 height 0
click at [170, 237] on input "radio" at bounding box center [172, 233] width 5 height 5
radio input "true"
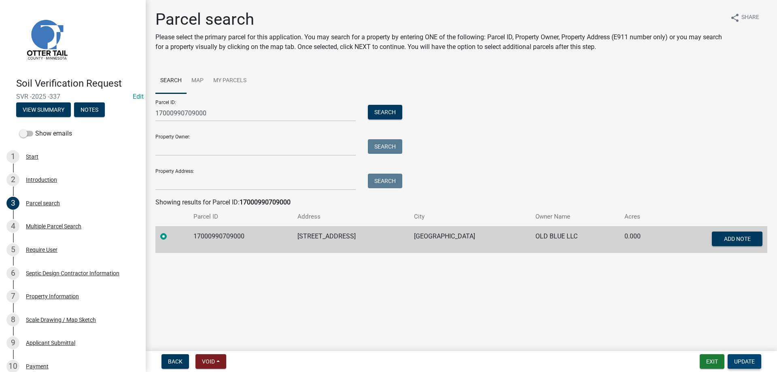
click at [748, 361] on span "Update" at bounding box center [744, 361] width 21 height 6
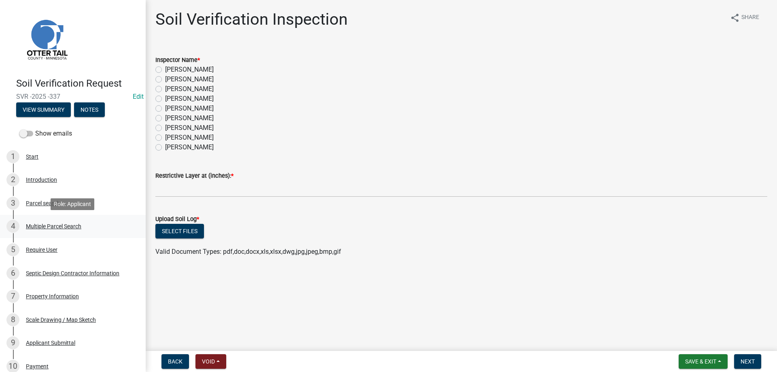
click at [45, 228] on div "Multiple Parcel Search" at bounding box center [53, 226] width 55 height 6
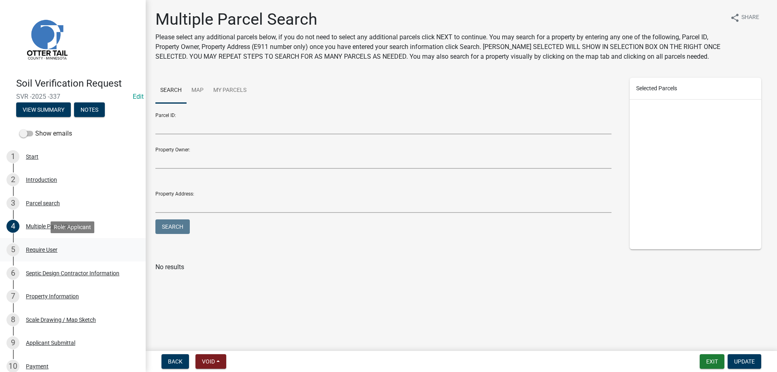
click at [42, 248] on div "Require User" at bounding box center [42, 250] width 32 height 6
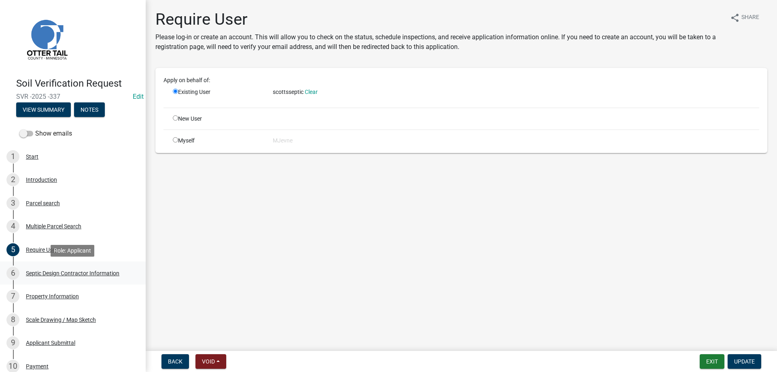
click at [52, 272] on div "Septic Design Contractor Information" at bounding box center [72, 273] width 93 height 6
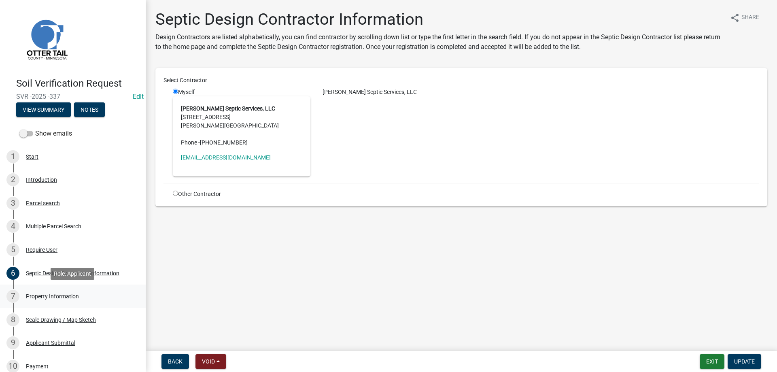
click at [55, 296] on div "Property Information" at bounding box center [52, 296] width 53 height 6
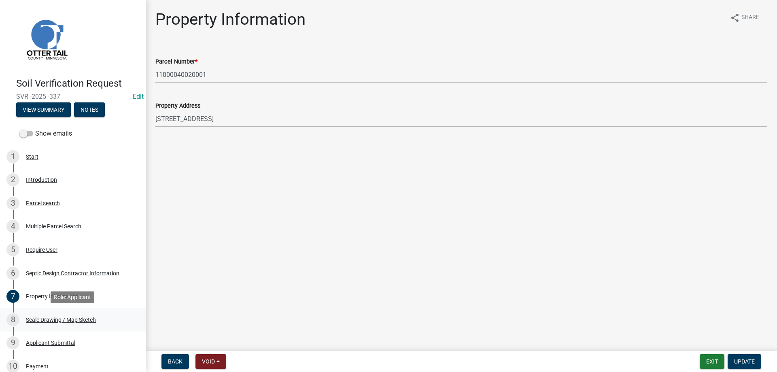
click at [46, 319] on div "Scale Drawing / Map Sketch" at bounding box center [61, 320] width 70 height 6
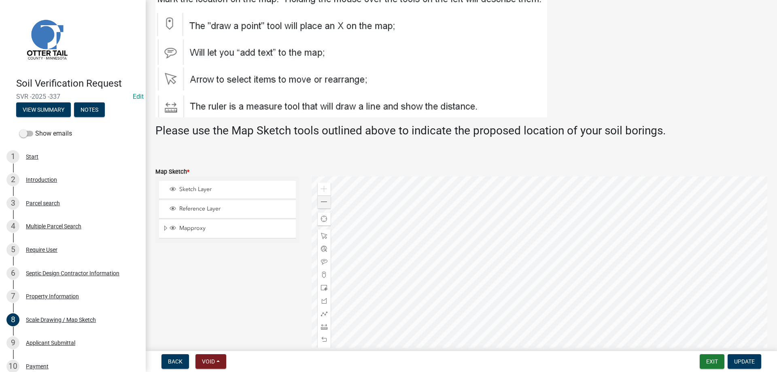
scroll to position [92, 0]
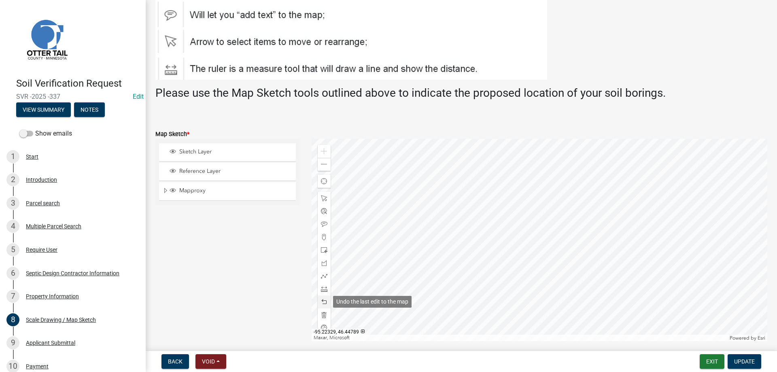
click at [322, 302] on span at bounding box center [324, 301] width 6 height 6
click at [324, 167] on span at bounding box center [324, 164] width 6 height 6
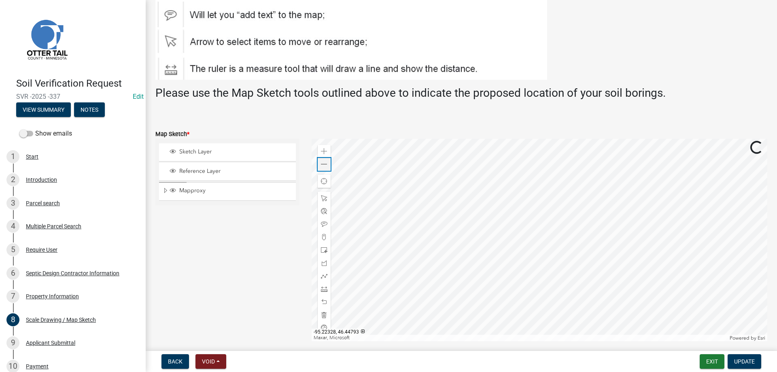
click at [324, 167] on span at bounding box center [324, 164] width 6 height 6
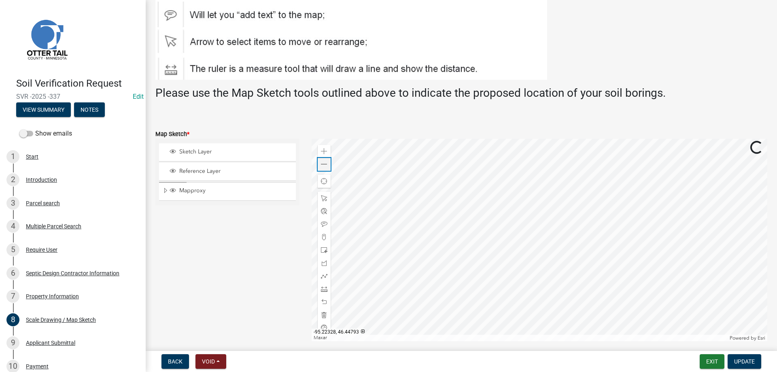
click at [324, 167] on span at bounding box center [324, 164] width 6 height 6
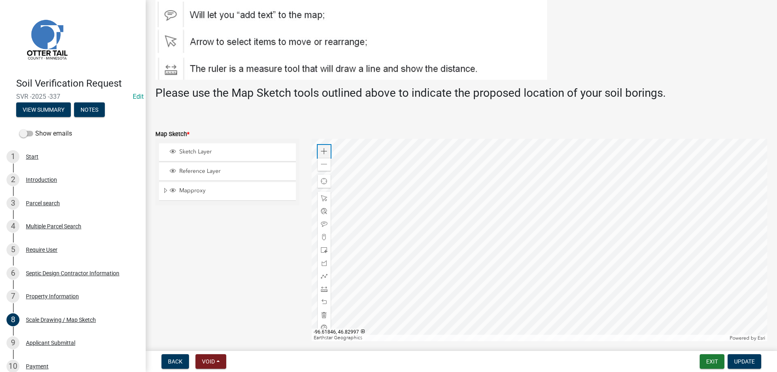
click at [324, 151] on span at bounding box center [324, 151] width 6 height 6
click at [501, 233] on div at bounding box center [539, 240] width 456 height 202
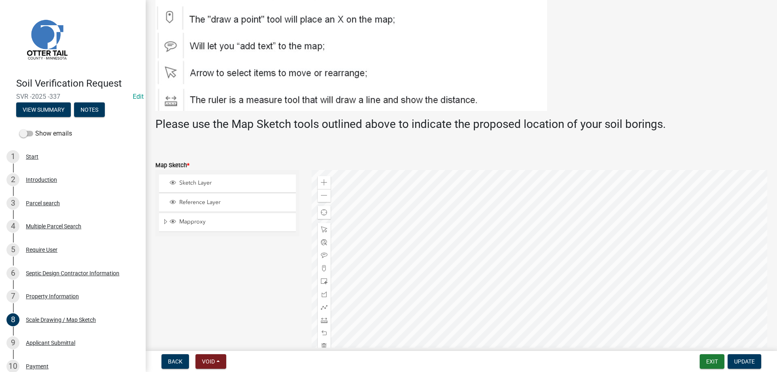
scroll to position [46, 0]
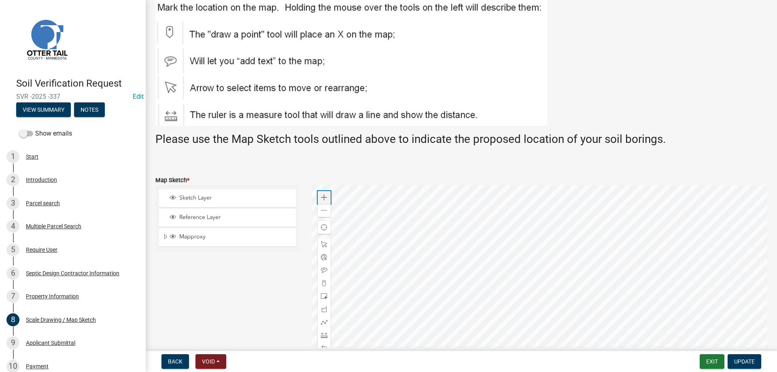
click at [324, 199] on span at bounding box center [324, 197] width 6 height 6
click at [472, 311] on div at bounding box center [539, 286] width 456 height 202
click at [325, 195] on span at bounding box center [324, 197] width 6 height 6
click at [469, 294] on div at bounding box center [539, 286] width 456 height 202
click at [326, 197] on span at bounding box center [324, 197] width 6 height 6
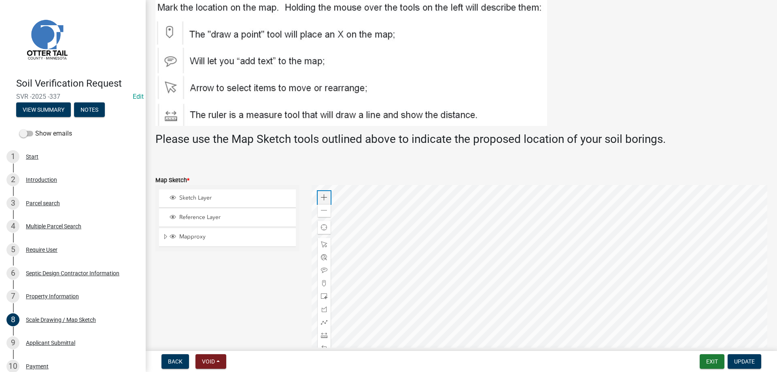
click at [326, 197] on span at bounding box center [324, 197] width 6 height 6
click at [541, 305] on div at bounding box center [539, 286] width 456 height 202
click at [327, 196] on span at bounding box center [324, 197] width 6 height 6
click at [572, 298] on div at bounding box center [539, 286] width 456 height 202
click at [326, 195] on span at bounding box center [324, 197] width 6 height 6
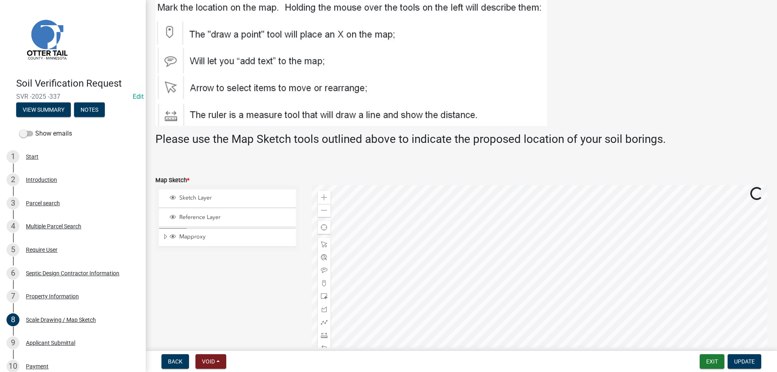
click at [590, 285] on div at bounding box center [539, 286] width 456 height 202
click at [325, 198] on span at bounding box center [324, 197] width 6 height 6
click at [528, 316] on div at bounding box center [539, 286] width 456 height 202
click at [323, 197] on span at bounding box center [324, 197] width 6 height 6
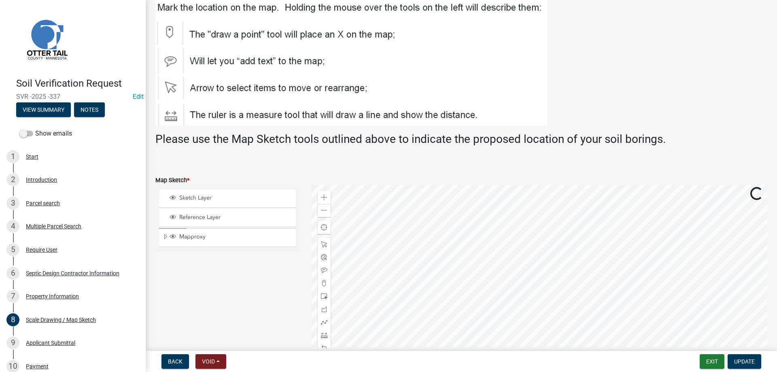
click at [564, 310] on div at bounding box center [539, 286] width 456 height 202
click at [324, 282] on span at bounding box center [324, 283] width 6 height 6
click at [532, 259] on div at bounding box center [539, 286] width 456 height 202
click at [742, 361] on span "Update" at bounding box center [744, 361] width 21 height 6
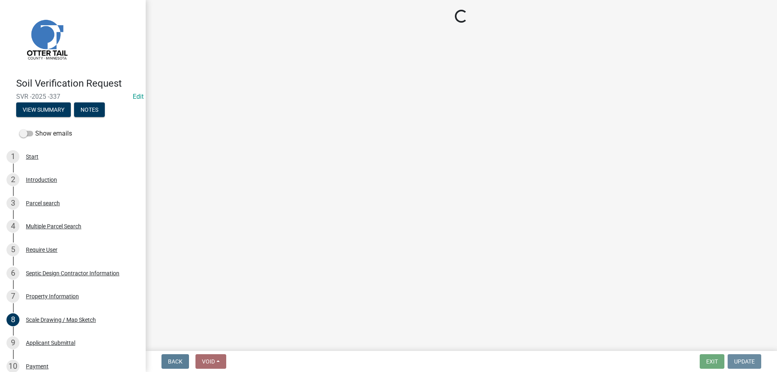
scroll to position [0, 0]
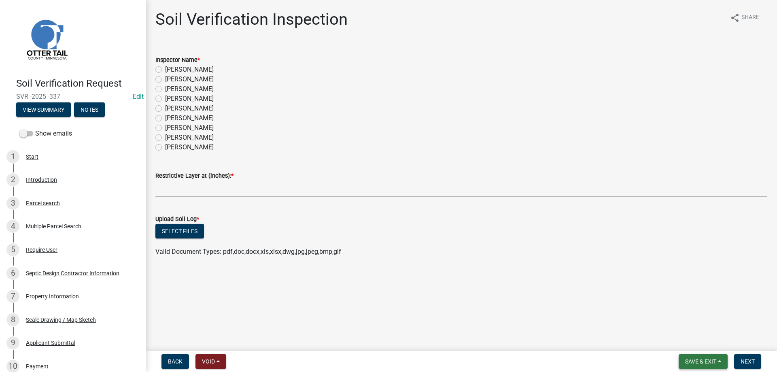
click at [691, 355] on button "Save & Exit" at bounding box center [702, 361] width 49 height 15
click at [681, 342] on button "Save & Exit" at bounding box center [695, 339] width 65 height 19
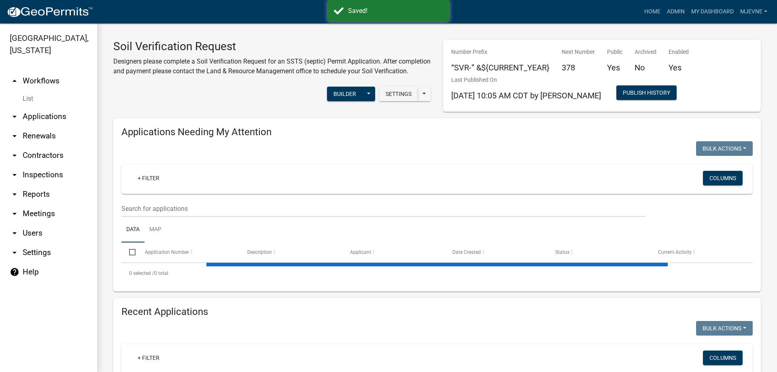
select select "1: 25"
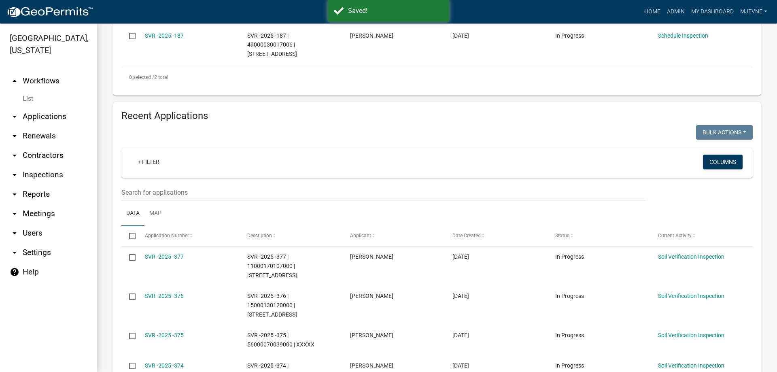
scroll to position [323, 0]
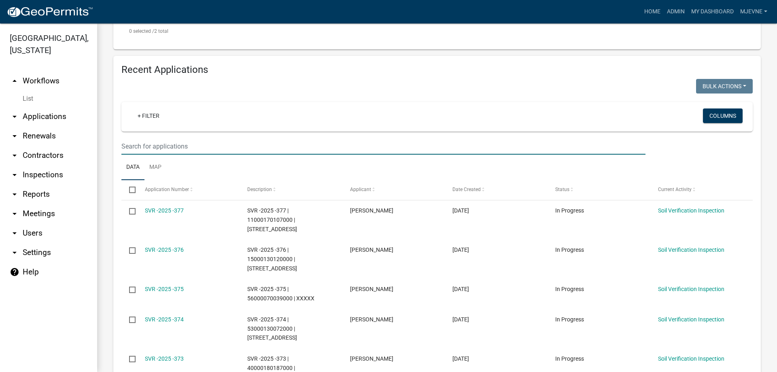
click at [136, 149] on input "text" at bounding box center [383, 146] width 524 height 17
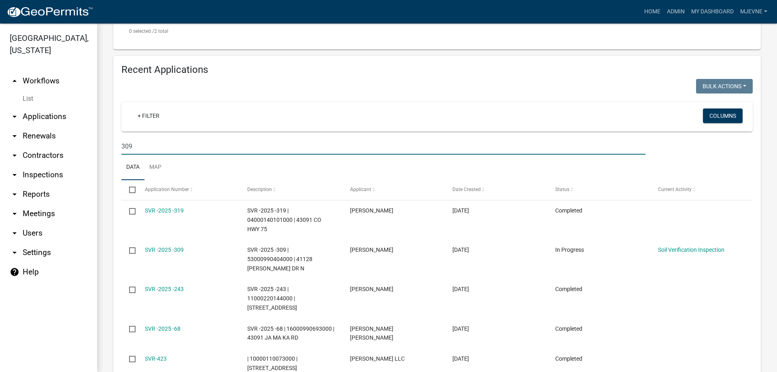
type input "309"
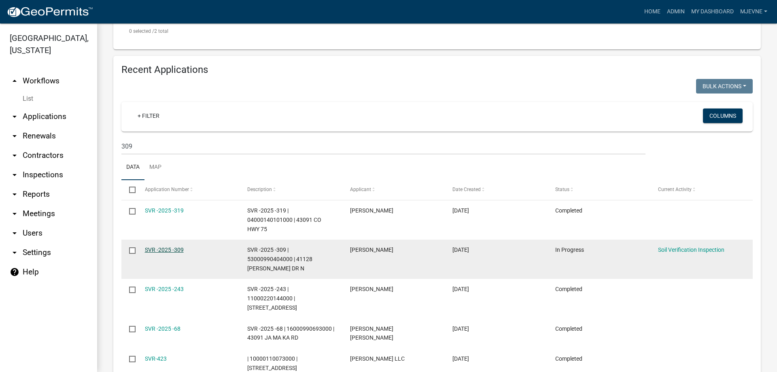
click at [163, 253] on link "SVR -2025 -309" at bounding box center [164, 249] width 39 height 6
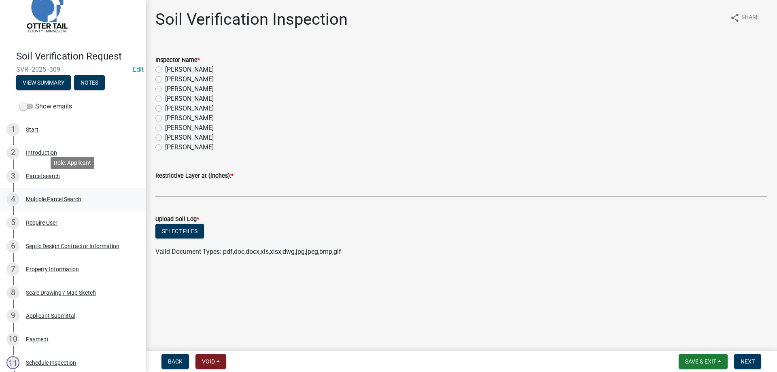
scroll to position [41, 0]
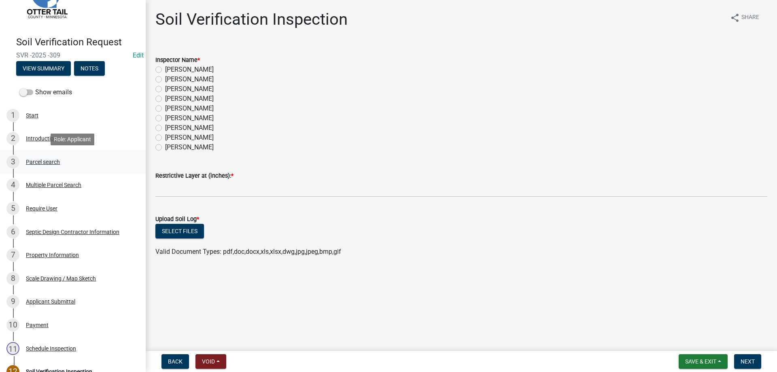
click at [35, 163] on div "Parcel search" at bounding box center [43, 162] width 34 height 6
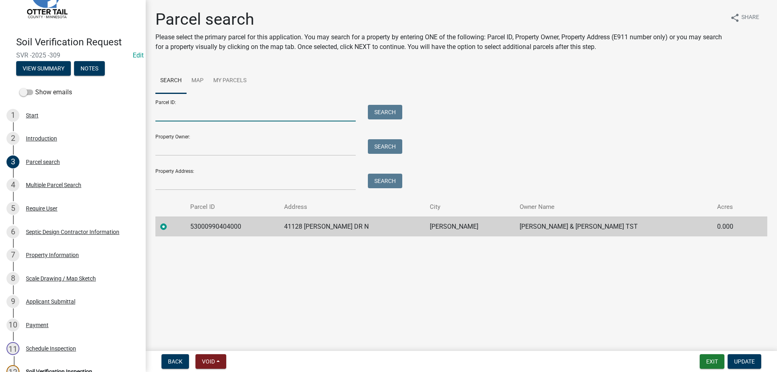
click at [170, 115] on input "Parcel ID:" at bounding box center [255, 113] width 200 height 17
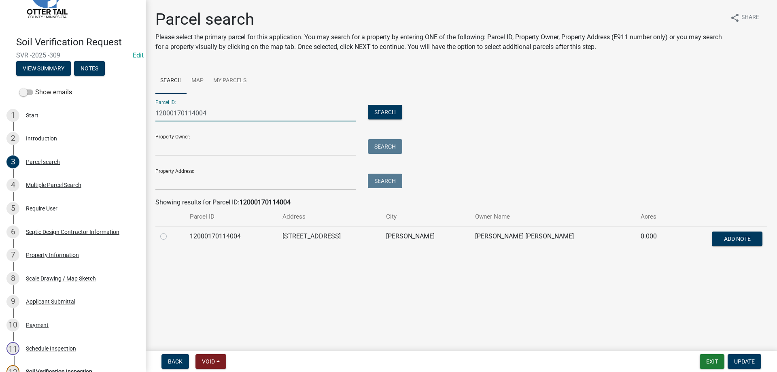
type input "12000170114004"
click at [170, 231] on label at bounding box center [170, 231] width 0 height 0
click at [170, 237] on input "radio" at bounding box center [172, 233] width 5 height 5
radio input "true"
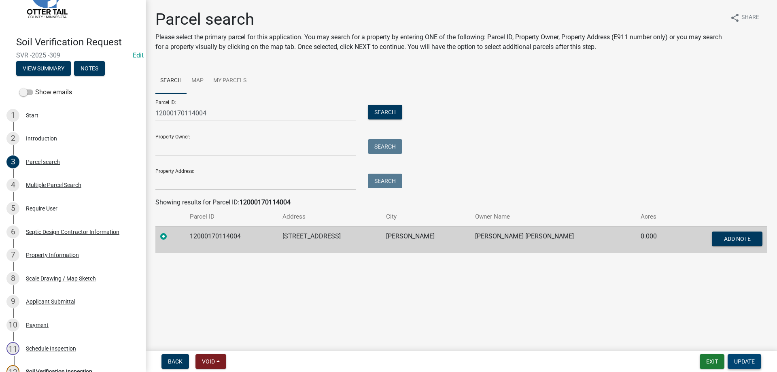
click at [746, 362] on span "Update" at bounding box center [744, 361] width 21 height 6
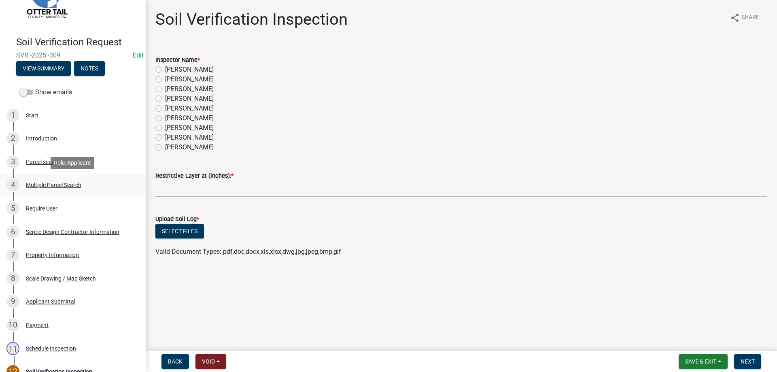
click at [59, 185] on div "Multiple Parcel Search" at bounding box center [53, 185] width 55 height 6
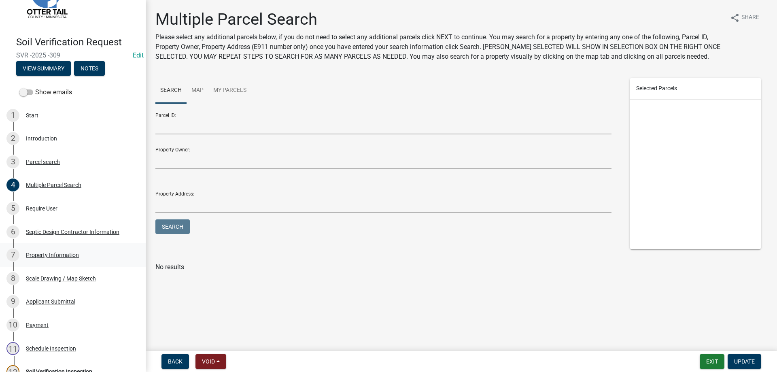
click at [60, 256] on div "Property Information" at bounding box center [52, 255] width 53 height 6
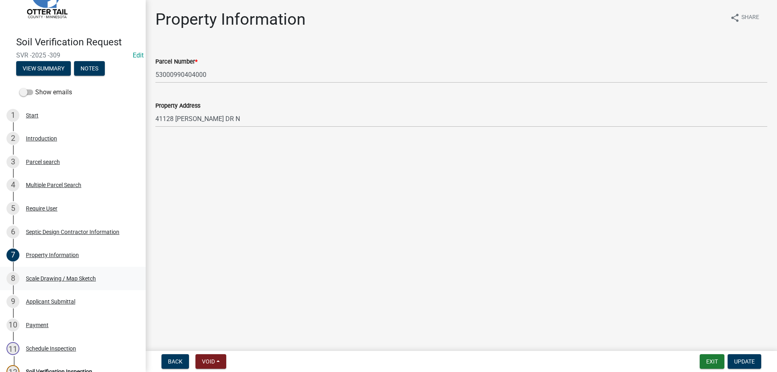
click at [55, 276] on div "Scale Drawing / Map Sketch" at bounding box center [61, 278] width 70 height 6
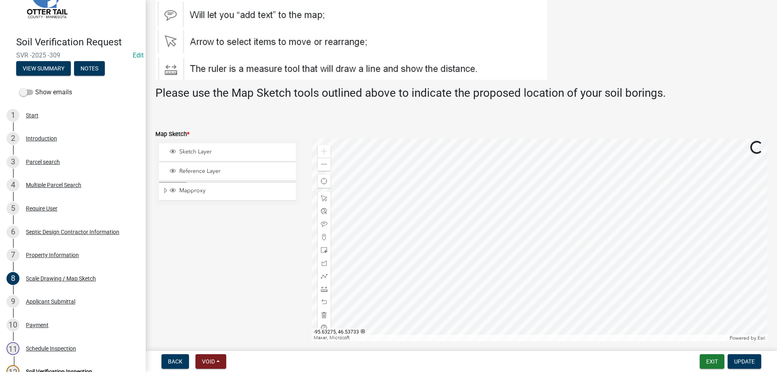
scroll to position [138, 0]
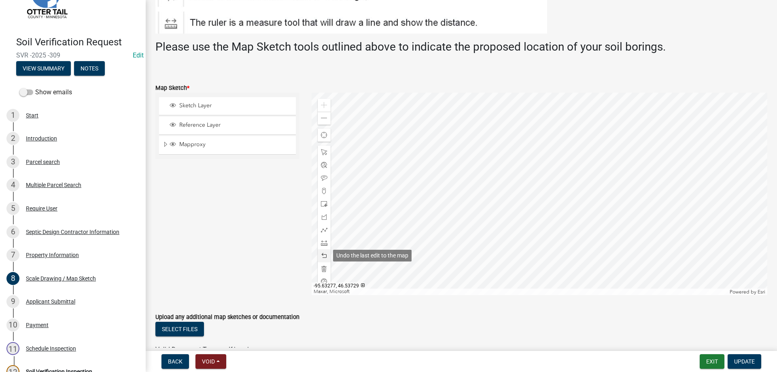
click at [323, 254] on span at bounding box center [324, 255] width 6 height 6
click at [324, 121] on span at bounding box center [324, 118] width 6 height 6
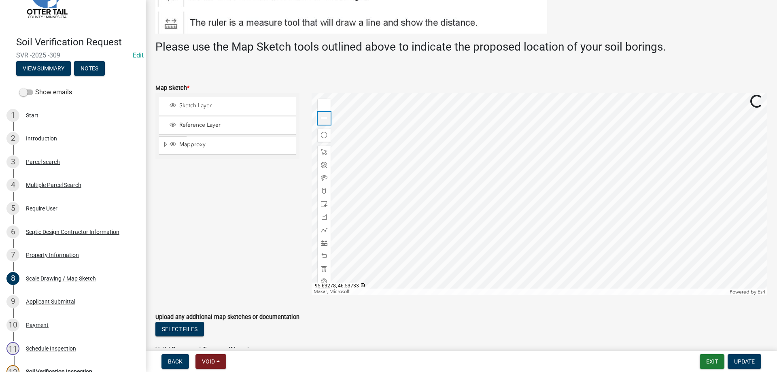
click at [324, 121] on span at bounding box center [324, 118] width 6 height 6
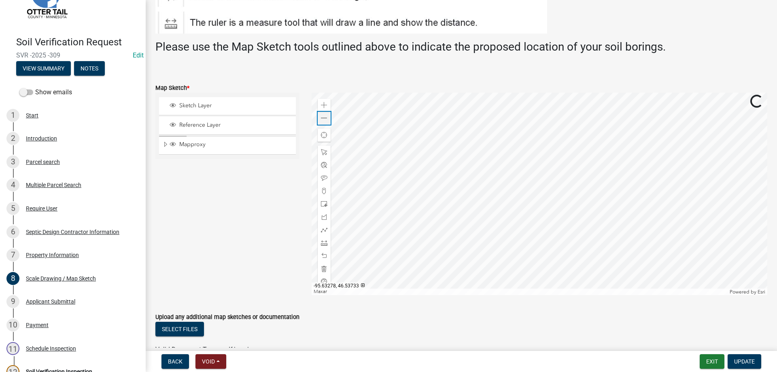
click at [324, 121] on span at bounding box center [324, 118] width 6 height 6
click at [325, 106] on span at bounding box center [324, 105] width 6 height 6
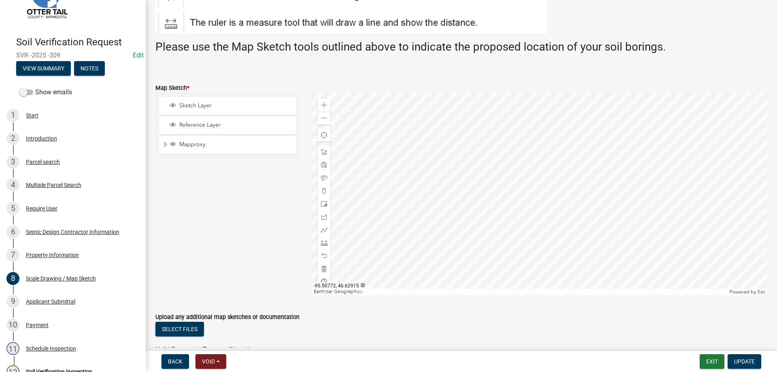
click at [506, 252] on div at bounding box center [539, 194] width 456 height 202
click at [324, 104] on span at bounding box center [324, 105] width 6 height 6
click at [547, 142] on div at bounding box center [539, 194] width 456 height 202
click at [325, 104] on span at bounding box center [324, 105] width 6 height 6
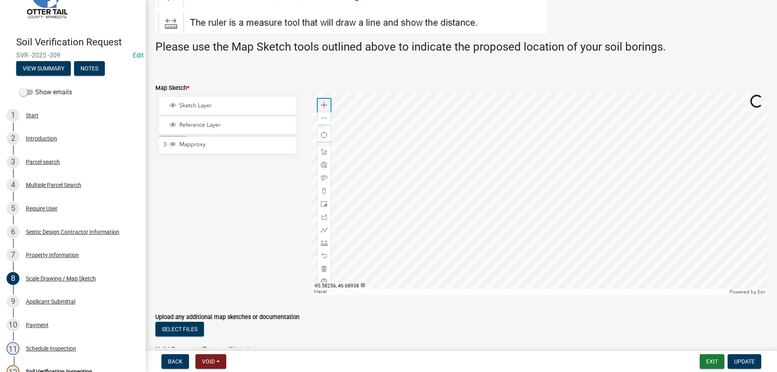
click at [325, 104] on span at bounding box center [324, 105] width 6 height 6
click at [521, 255] on div at bounding box center [539, 194] width 456 height 202
click at [327, 105] on div "Zoom in" at bounding box center [324, 105] width 13 height 13
click at [454, 191] on div at bounding box center [539, 194] width 456 height 202
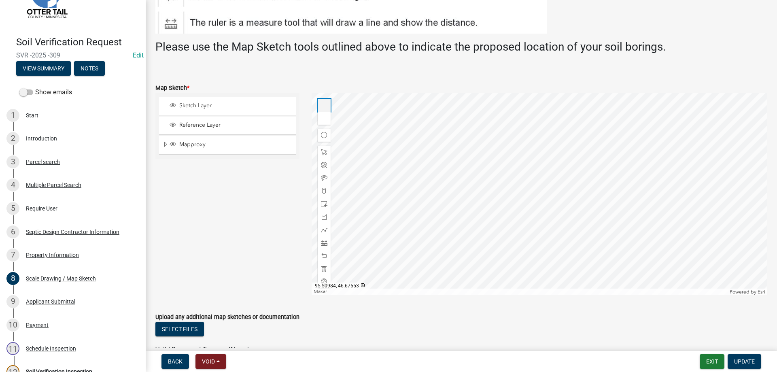
click at [327, 104] on div "Zoom in" at bounding box center [324, 105] width 13 height 13
click at [324, 104] on span at bounding box center [324, 105] width 6 height 6
click at [490, 243] on div at bounding box center [539, 194] width 456 height 202
click at [472, 233] on div at bounding box center [539, 194] width 456 height 202
click at [487, 262] on div at bounding box center [539, 194] width 456 height 202
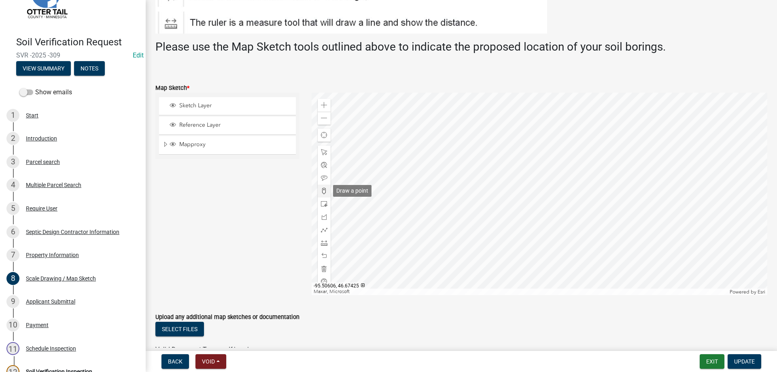
click at [323, 191] on span at bounding box center [324, 191] width 6 height 6
click at [441, 262] on div at bounding box center [539, 194] width 456 height 202
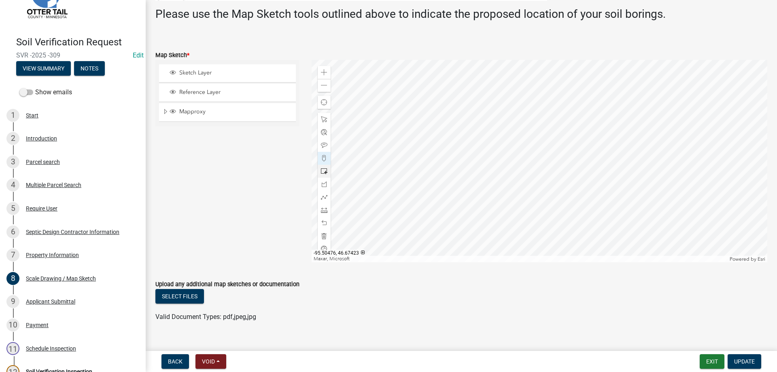
scroll to position [184, 0]
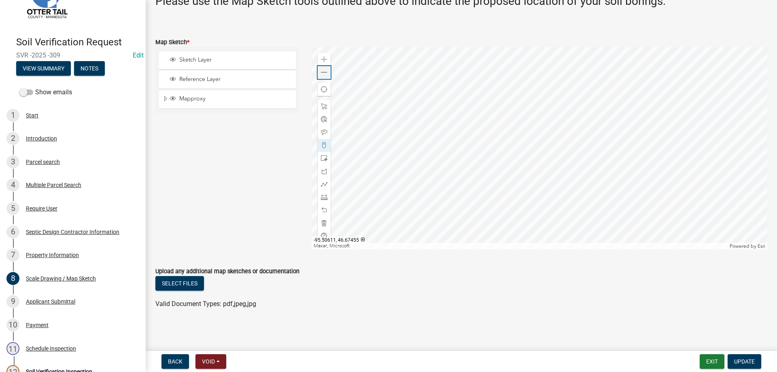
click at [326, 72] on span at bounding box center [324, 72] width 6 height 6
click at [739, 362] on span "Update" at bounding box center [744, 361] width 21 height 6
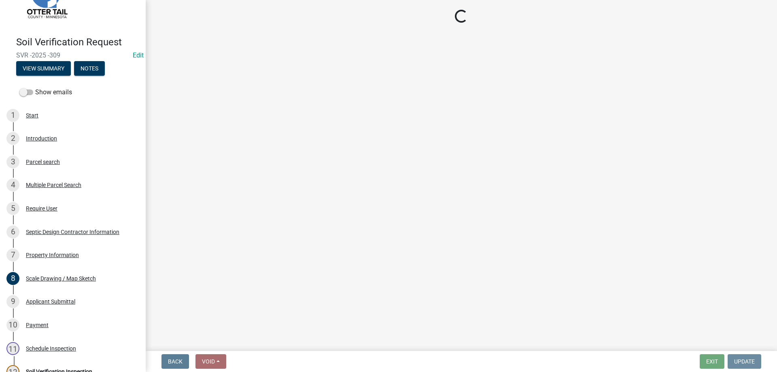
scroll to position [0, 0]
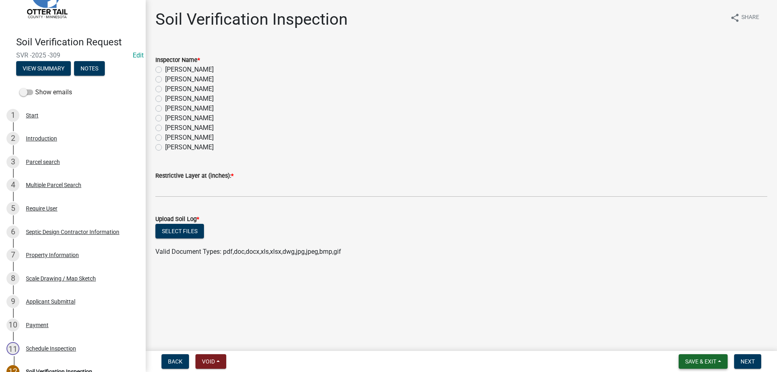
click at [692, 361] on span "Save & Exit" at bounding box center [700, 361] width 31 height 6
click at [678, 342] on button "Save & Exit" at bounding box center [695, 339] width 65 height 19
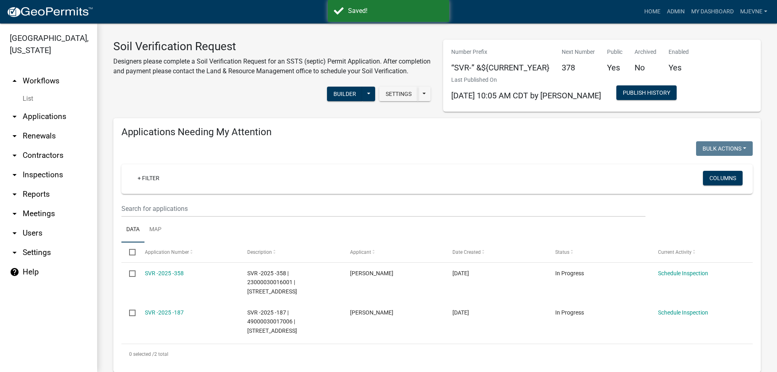
select select "1: 25"
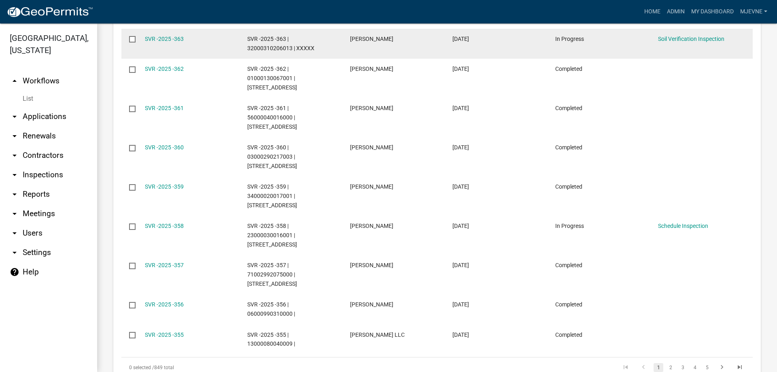
scroll to position [1146, 0]
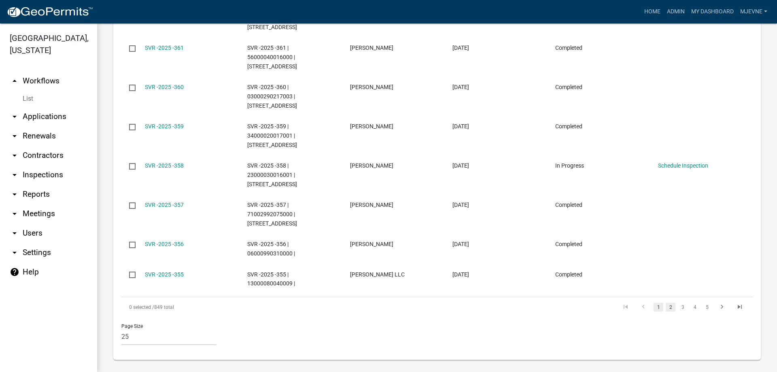
click at [667, 303] on link "2" at bounding box center [670, 307] width 10 height 9
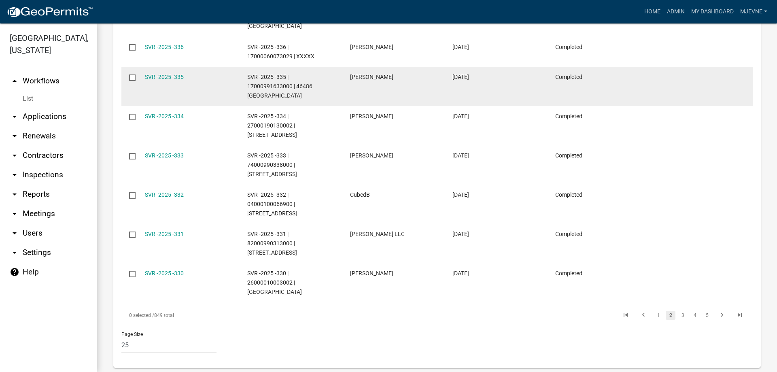
scroll to position [1164, 0]
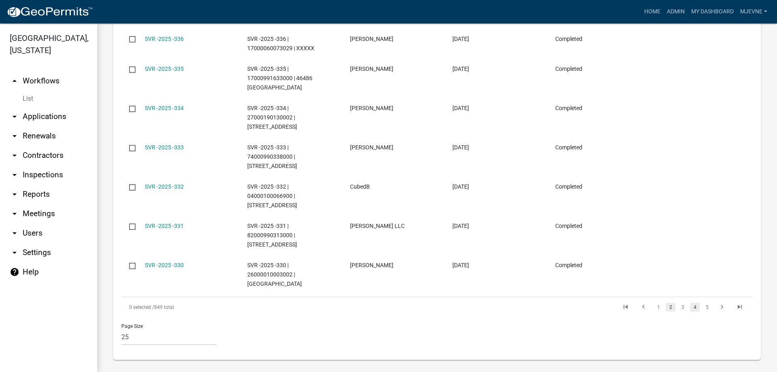
click at [693, 303] on link "4" at bounding box center [695, 307] width 10 height 9
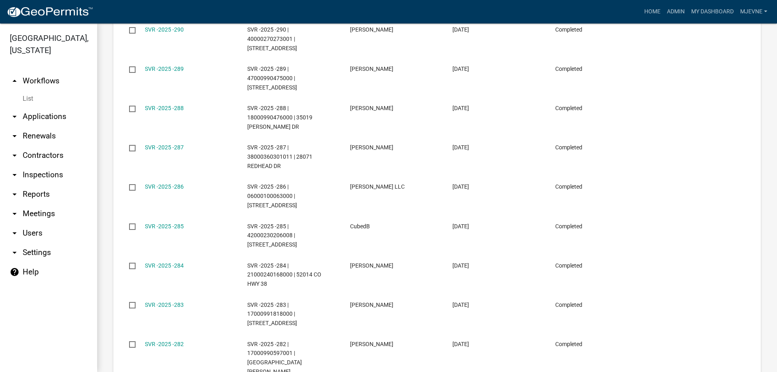
scroll to position [1192, 0]
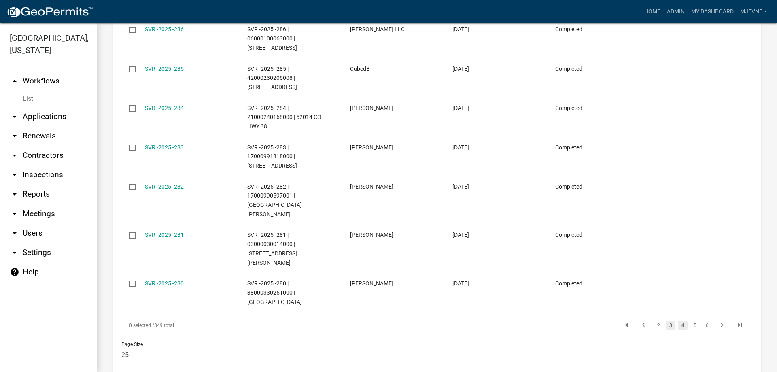
click at [671, 321] on link "3" at bounding box center [670, 325] width 10 height 9
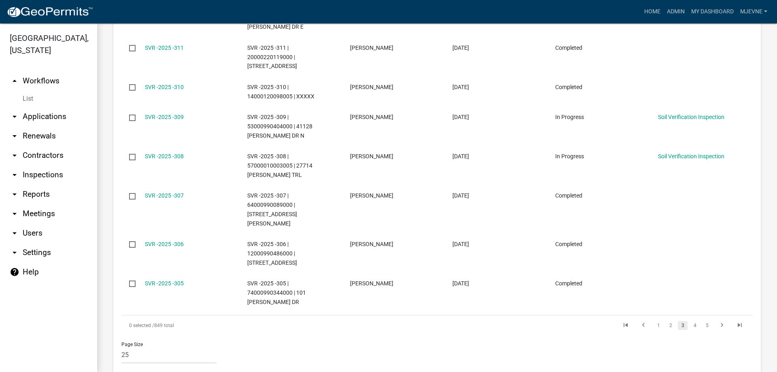
click at [34, 85] on link "arrow_drop_up Workflows" at bounding box center [48, 80] width 97 height 19
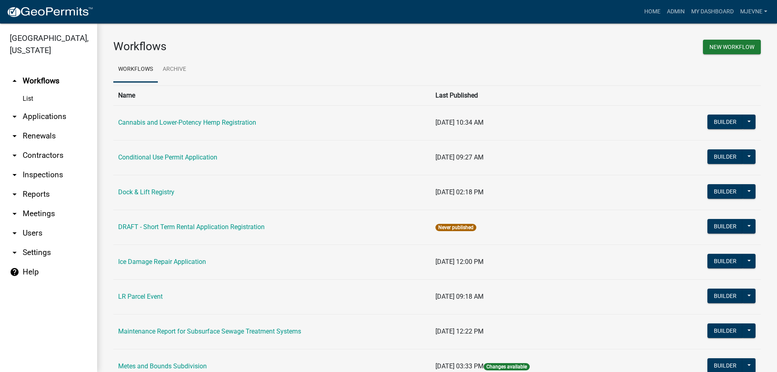
click at [46, 119] on link "arrow_drop_down Applications" at bounding box center [48, 116] width 97 height 19
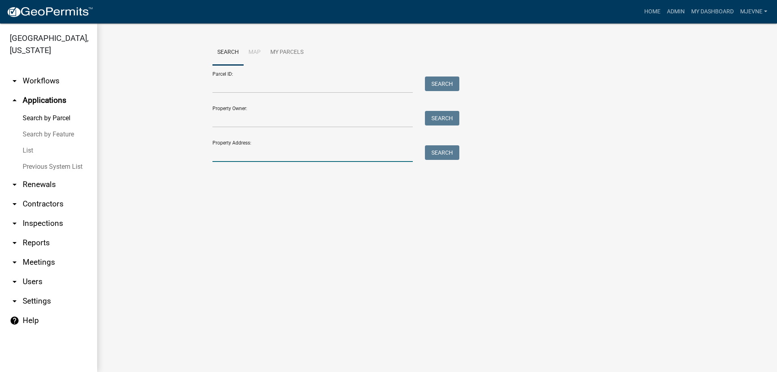
click at [228, 156] on input "Property Address:" at bounding box center [312, 153] width 200 height 17
type input "44493"
click at [449, 154] on button "Search" at bounding box center [442, 152] width 34 height 15
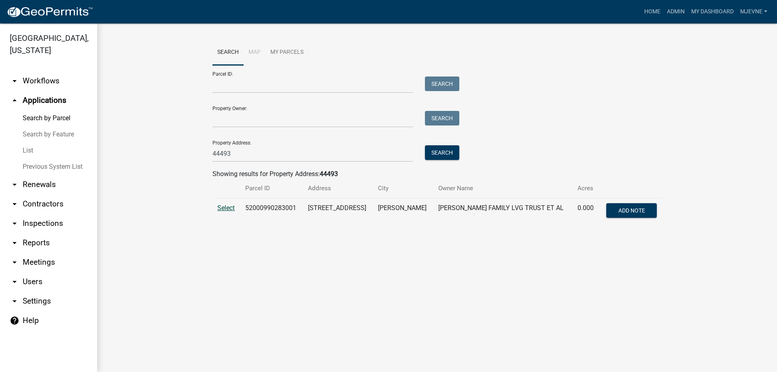
click at [222, 207] on span "Select" at bounding box center [225, 208] width 17 height 8
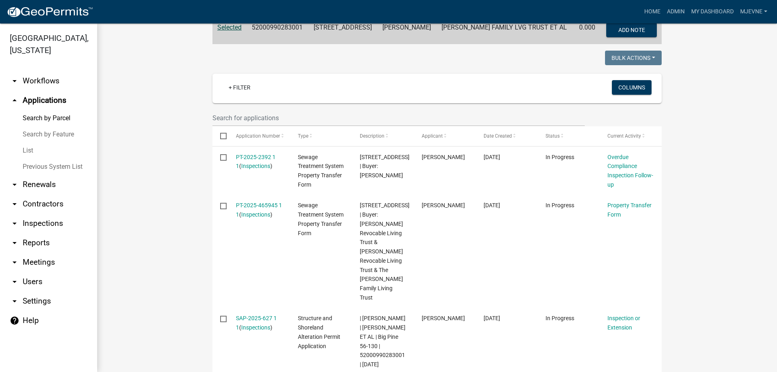
scroll to position [184, 0]
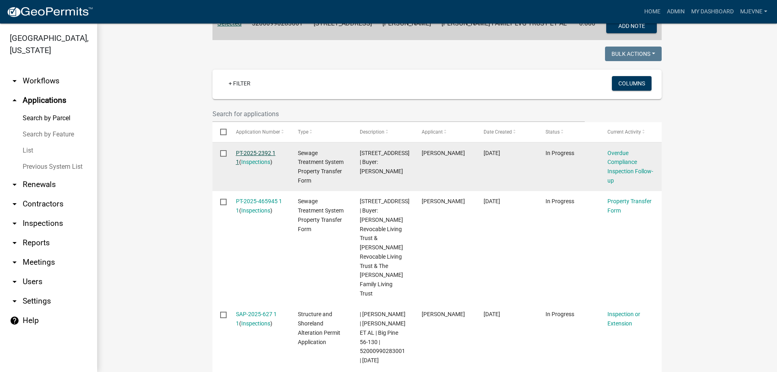
click at [249, 154] on link "PT-2025-2392 1 1" at bounding box center [256, 158] width 40 height 16
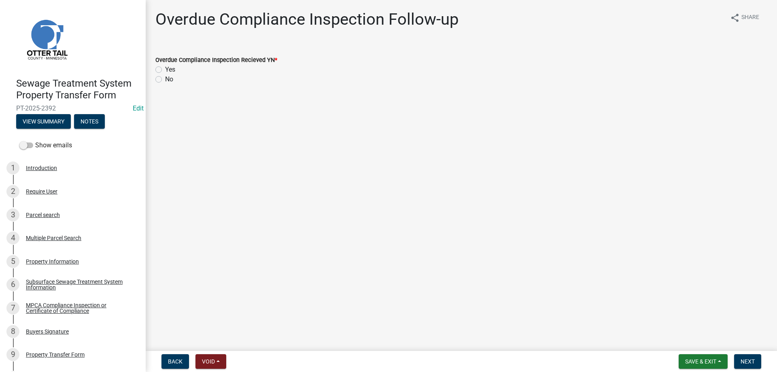
click at [165, 70] on label "Yes" at bounding box center [170, 70] width 10 height 10
click at [165, 70] on input "Yes" at bounding box center [167, 67] width 5 height 5
radio input "true"
click at [746, 364] on span "Next" at bounding box center [747, 361] width 14 height 6
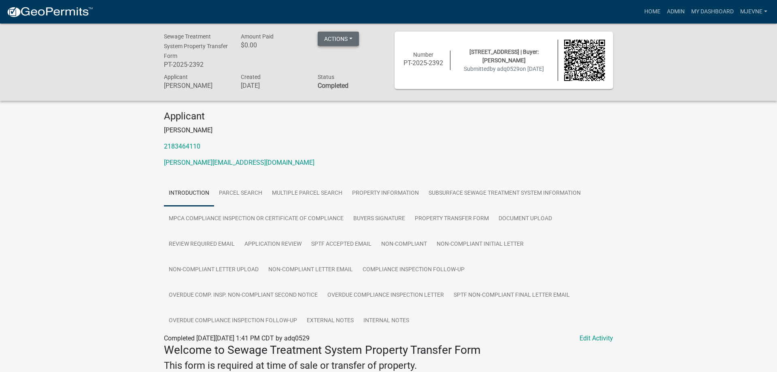
click at [350, 34] on button "Actions" at bounding box center [338, 39] width 41 height 15
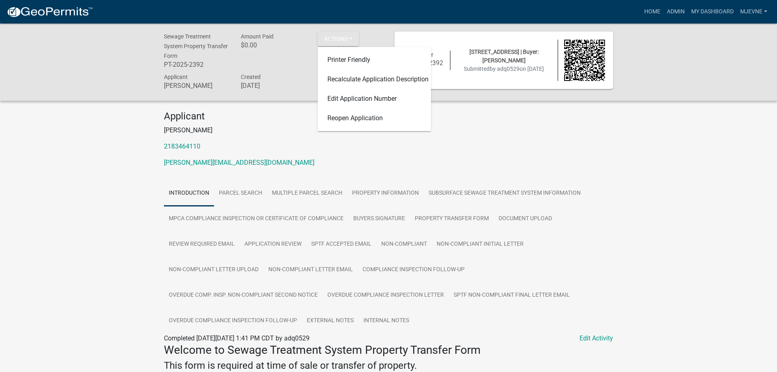
click at [561, 145] on p "2183464110" at bounding box center [388, 147] width 449 height 10
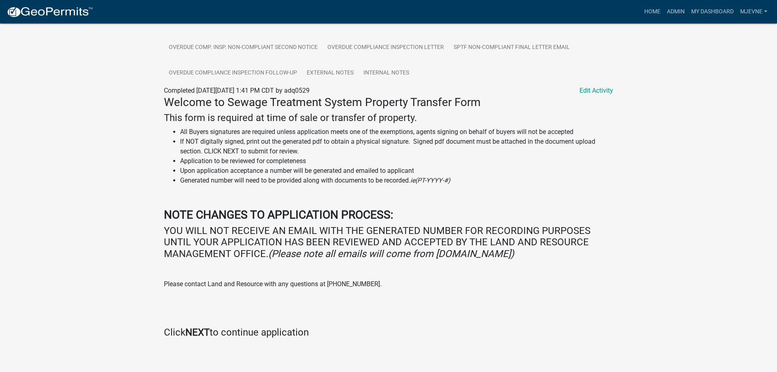
scroll to position [255, 0]
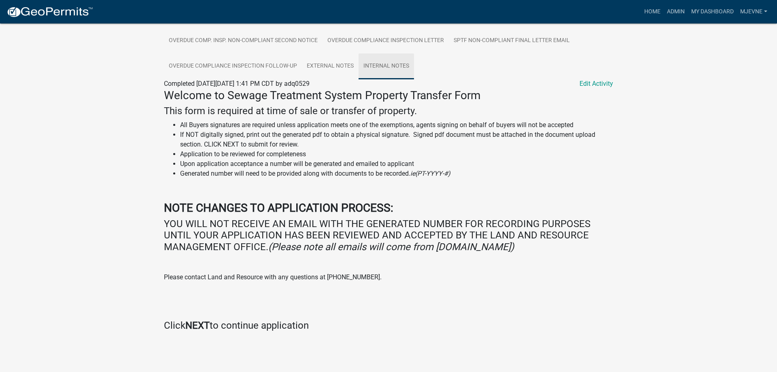
click at [390, 65] on link "Internal Notes" at bounding box center [385, 66] width 55 height 26
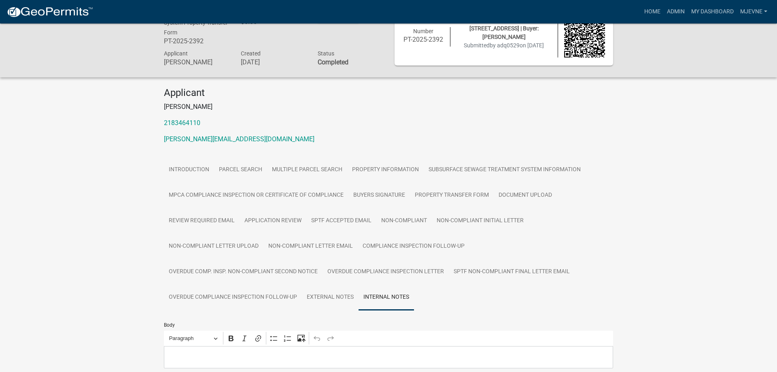
scroll to position [138, 0]
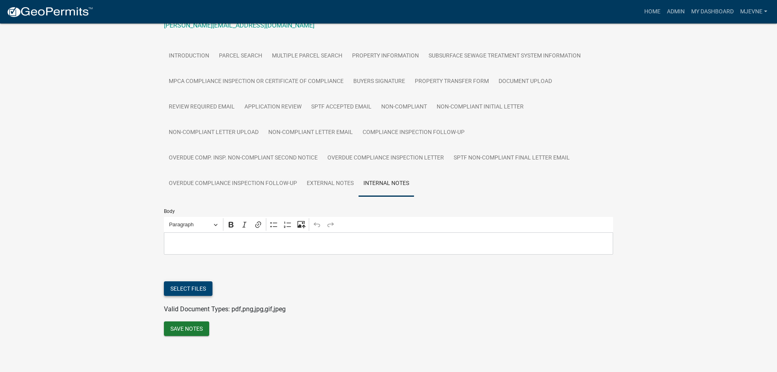
click at [189, 286] on button "Select files" at bounding box center [188, 288] width 49 height 15
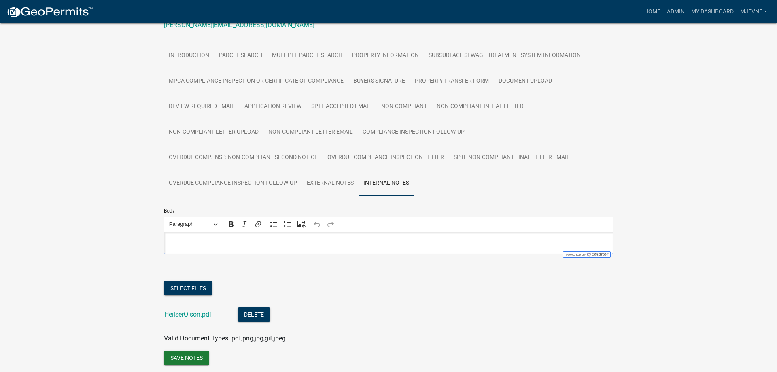
click at [197, 242] on p "Editor editing area: main. Press Alt+0 for help." at bounding box center [388, 243] width 440 height 10
click at [422, 293] on div "Select files" at bounding box center [388, 289] width 449 height 17
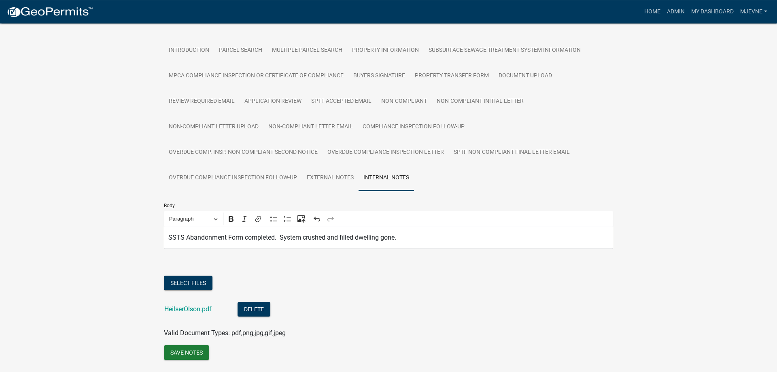
scroll to position [167, 0]
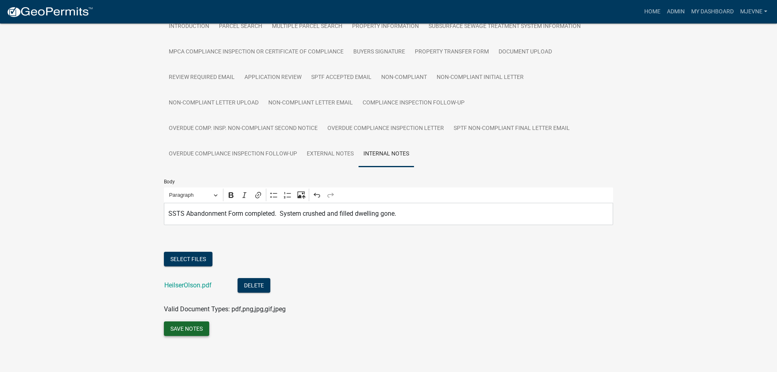
click at [182, 329] on button "Save Notes" at bounding box center [186, 328] width 45 height 15
click at [411, 213] on p "SSTS Abandonment Form completed. System crushed and filled dwelling gone." at bounding box center [388, 214] width 440 height 10
click at [647, 11] on link "Home" at bounding box center [652, 11] width 23 height 15
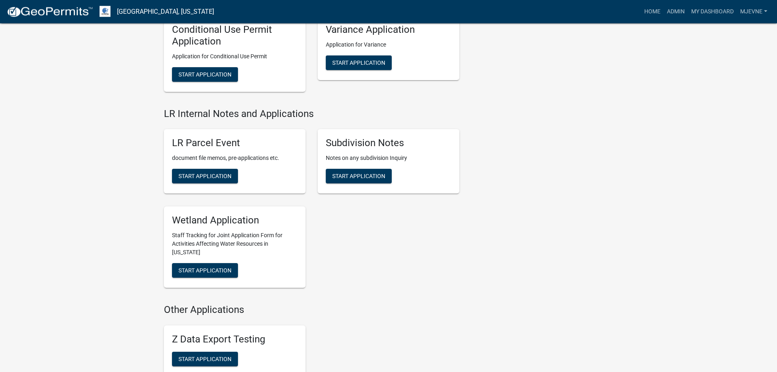
scroll to position [1276, 0]
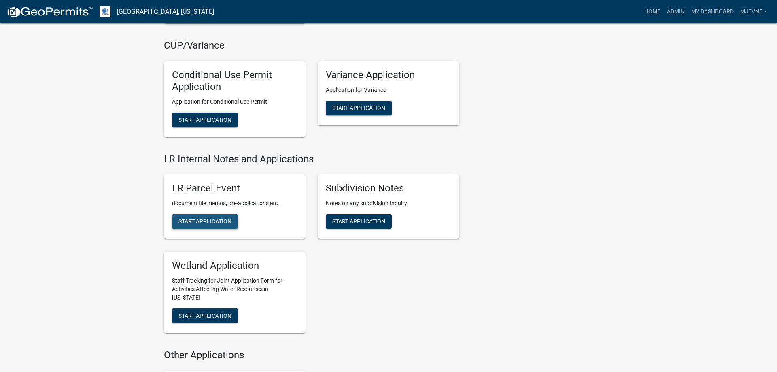
click at [201, 222] on span "Start Application" at bounding box center [204, 221] width 53 height 6
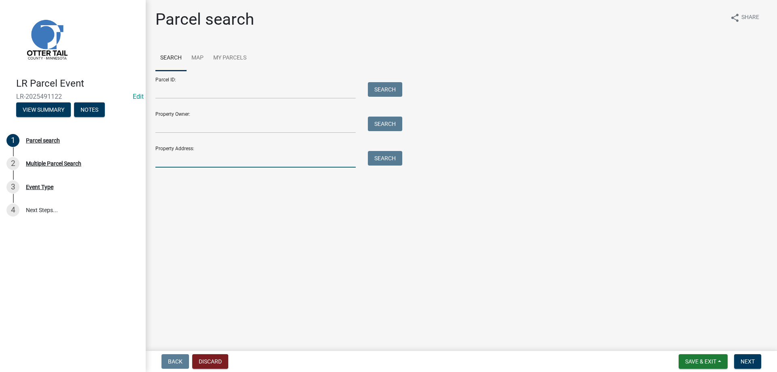
click at [191, 162] on input "Property Address:" at bounding box center [255, 159] width 200 height 17
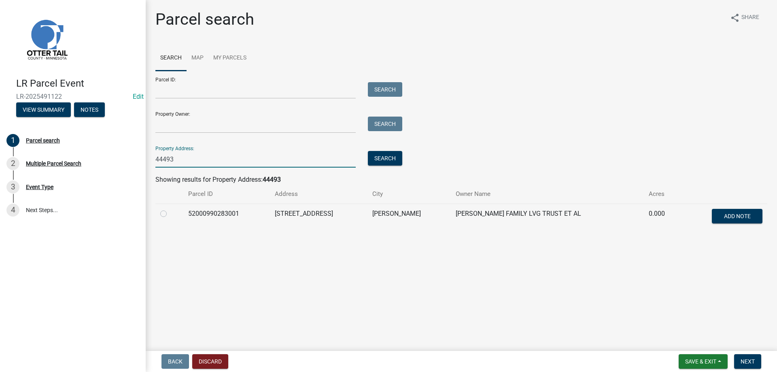
type input "44493"
click at [170, 209] on label at bounding box center [170, 209] width 0 height 0
click at [170, 214] on input "radio" at bounding box center [172, 211] width 5 height 5
radio input "true"
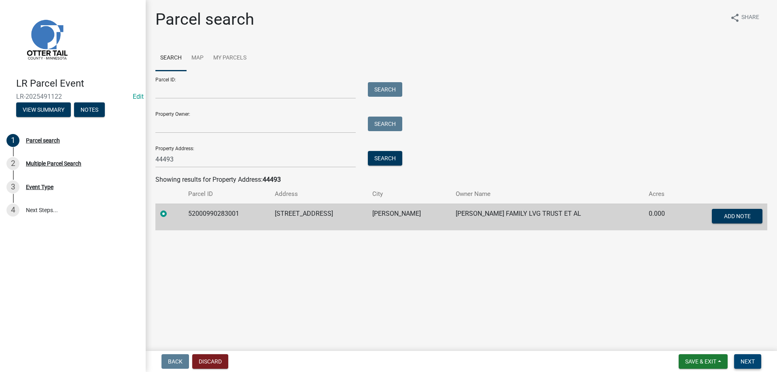
click at [744, 359] on span "Next" at bounding box center [747, 361] width 14 height 6
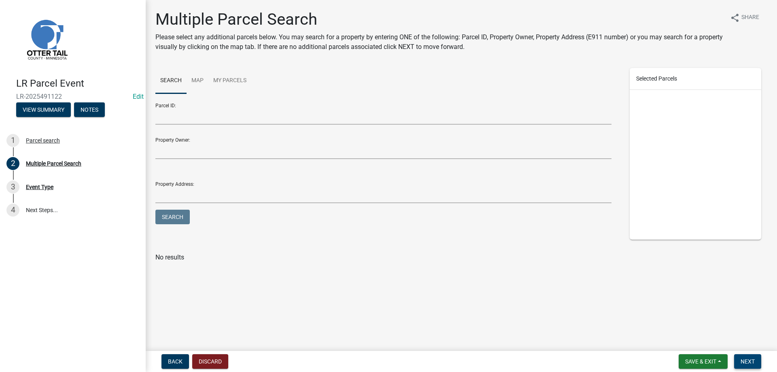
click at [741, 362] on span "Next" at bounding box center [747, 361] width 14 height 6
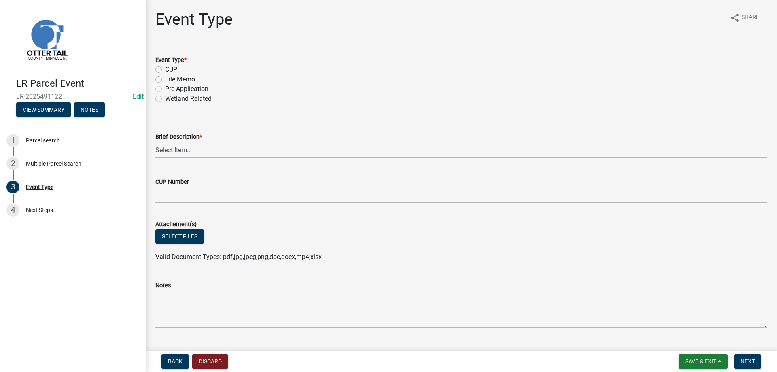
click at [165, 78] on label "File Memo" at bounding box center [180, 79] width 30 height 10
click at [165, 78] on input "File Memo" at bounding box center [167, 76] width 5 height 5
radio input "true"
click at [155, 142] on select "Select Item... Bluff Determination Building or Site line Complaint Corresponden…" at bounding box center [461, 150] width 612 height 17
click at [323, 128] on form "Brief Description * Select Item... Bluff Determination Building or Site line Co…" at bounding box center [461, 140] width 612 height 36
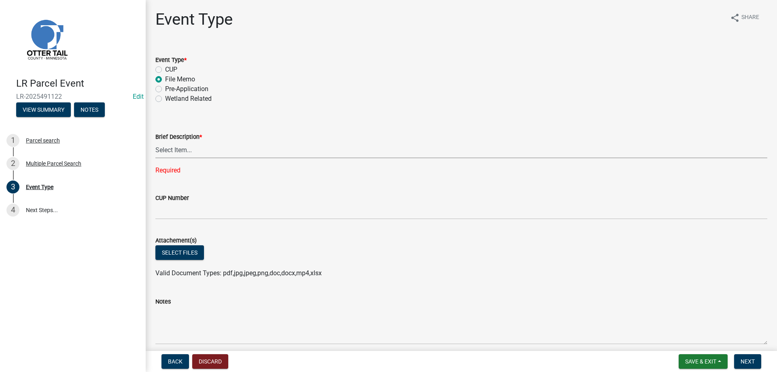
click at [155, 142] on select "Select Item... Bluff Determination Building or Site line Complaint Corresponden…" at bounding box center [461, 150] width 612 height 17
click option "Misc" at bounding box center [0, 0] width 0 height 0
select select "a21ce619-e1f1-4cf9-93fc-07f65513f895"
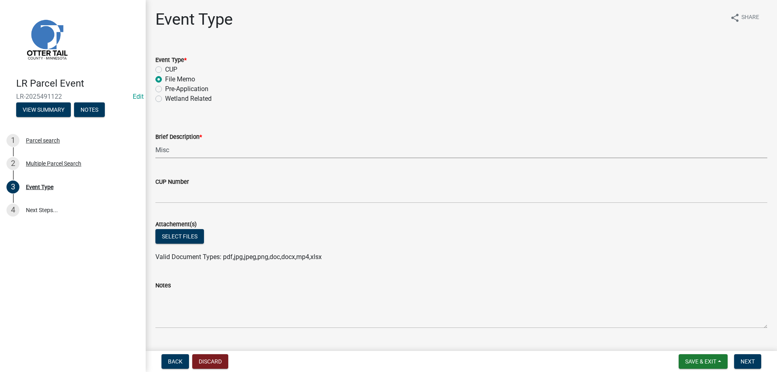
click at [155, 142] on select "Select Item... Bluff Determination Building or Site line Complaint Corresponden…" at bounding box center [461, 150] width 612 height 17
click option "Misc" at bounding box center [0, 0] width 0 height 0
click at [155, 142] on select "Select Item... Bluff Determination Building or Site line Complaint Corresponden…" at bounding box center [461, 150] width 612 height 17
click at [98, 262] on div "LR Parcel Event LR-2025491122 Edit View Summary Notes 1 Parcel search 2 Multipl…" at bounding box center [73, 186] width 146 height 372
click at [192, 240] on button "Select files" at bounding box center [179, 236] width 49 height 15
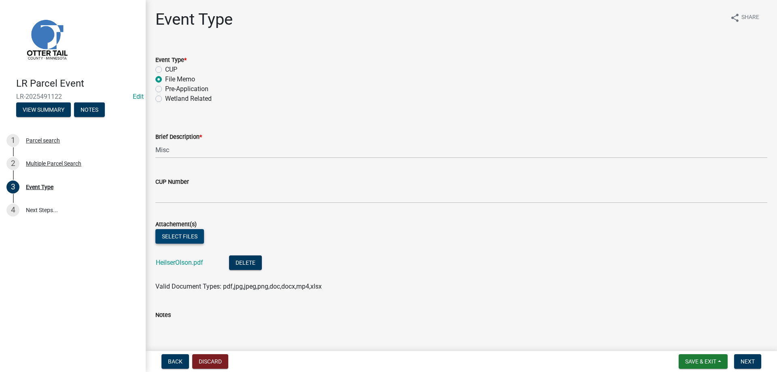
scroll to position [92, 0]
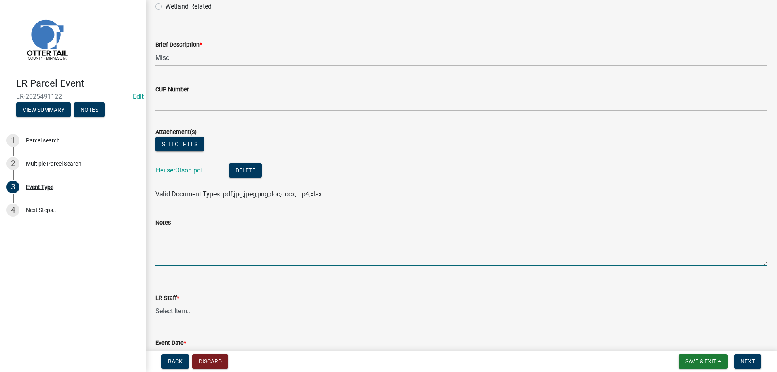
click at [168, 242] on textarea "Notes" at bounding box center [461, 246] width 612 height 38
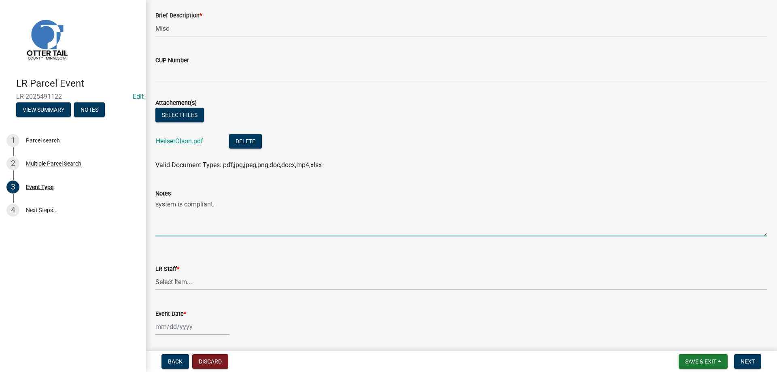
scroll to position [148, 0]
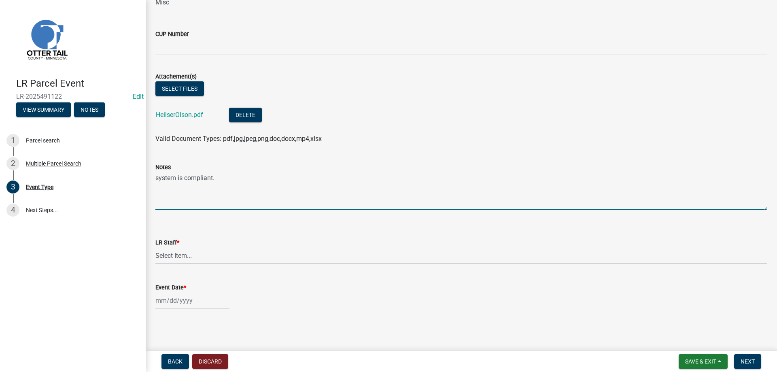
type textarea "system is compliant."
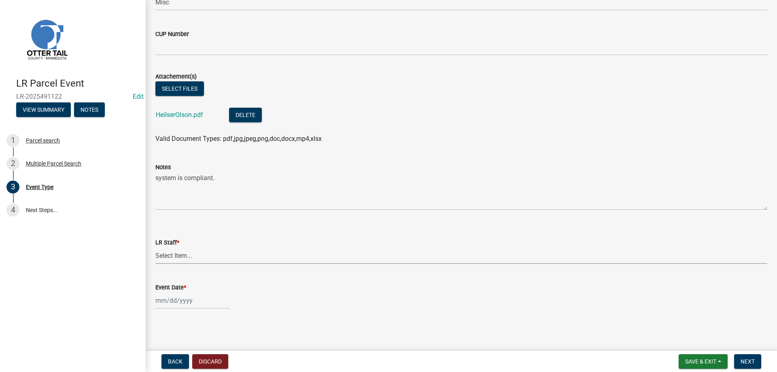
click at [155, 247] on select "Select Item... [PERSON_NAME] [PERSON_NAME] [PERSON_NAME] [PERSON_NAME] [PERSON_…" at bounding box center [461, 255] width 612 height 17
click option "[PERSON_NAME]" at bounding box center [0, 0] width 0 height 0
select select "b4c12476-3918-4c31-b34d-126d47b866fd"
select select "10"
select select "2025"
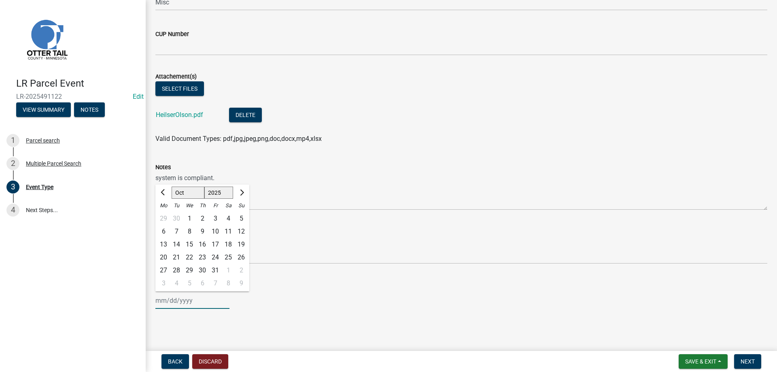
click at [177, 298] on input "Event Date *" at bounding box center [192, 300] width 74 height 17
click at [218, 231] on div "10" at bounding box center [215, 231] width 13 height 13
type input "[DATE]"
click at [748, 361] on span "Next" at bounding box center [747, 361] width 14 height 6
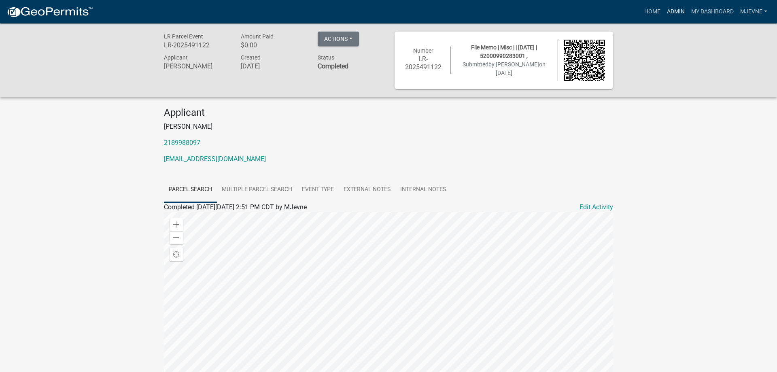
click at [673, 10] on link "Admin" at bounding box center [675, 11] width 24 height 15
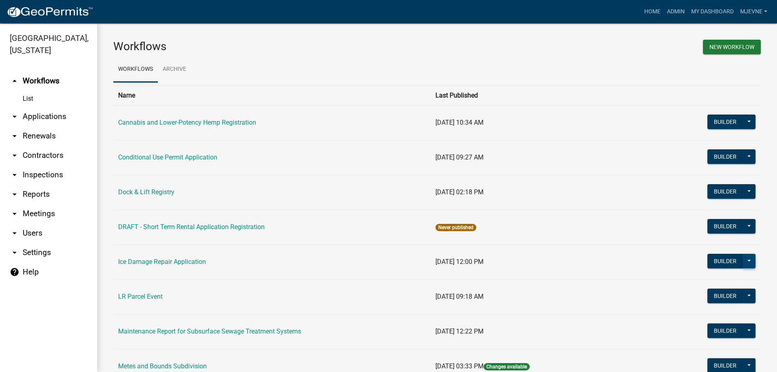
click at [749, 261] on button at bounding box center [748, 261] width 13 height 15
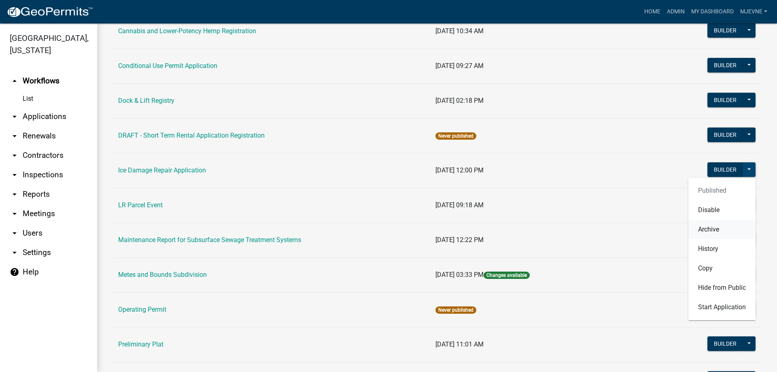
scroll to position [92, 0]
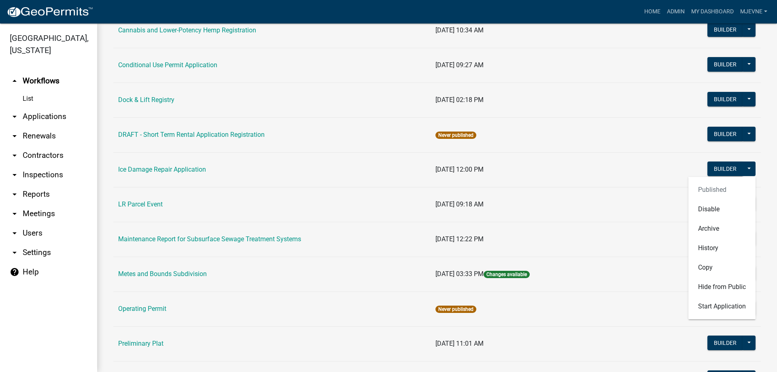
click at [624, 280] on td "[DATE] 03:33 PM Changes available" at bounding box center [547, 273] width 235 height 35
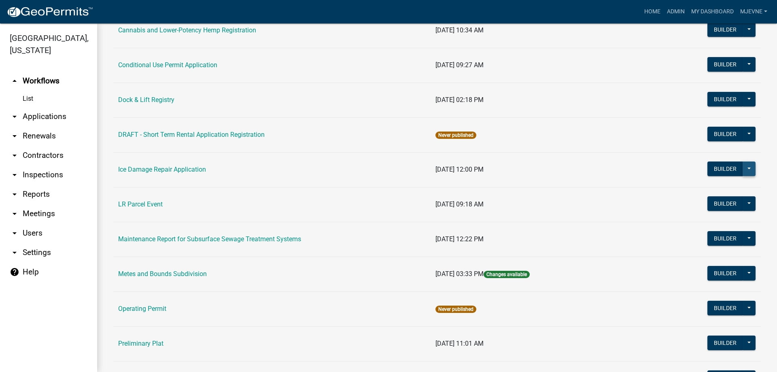
click at [748, 167] on button at bounding box center [748, 168] width 13 height 15
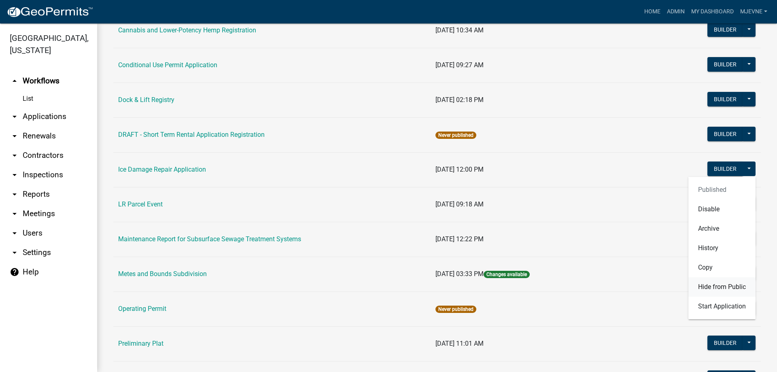
click at [705, 285] on button "Hide from Public" at bounding box center [721, 286] width 67 height 19
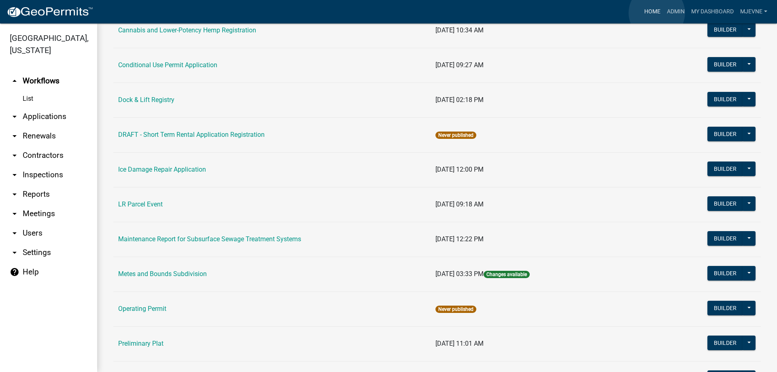
click at [656, 13] on link "Home" at bounding box center [652, 11] width 23 height 15
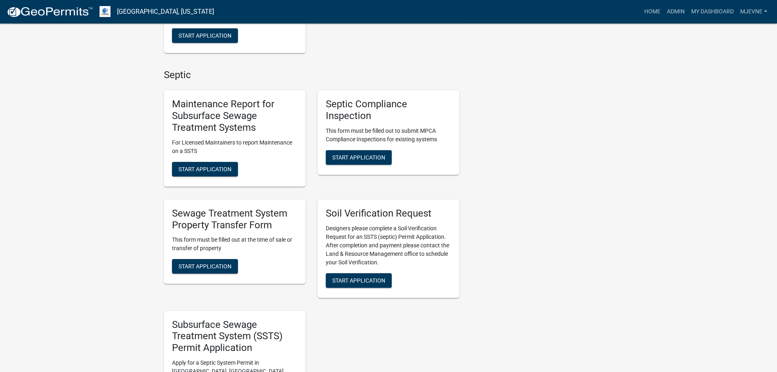
scroll to position [165, 0]
